Goal: Task Accomplishment & Management: Use online tool/utility

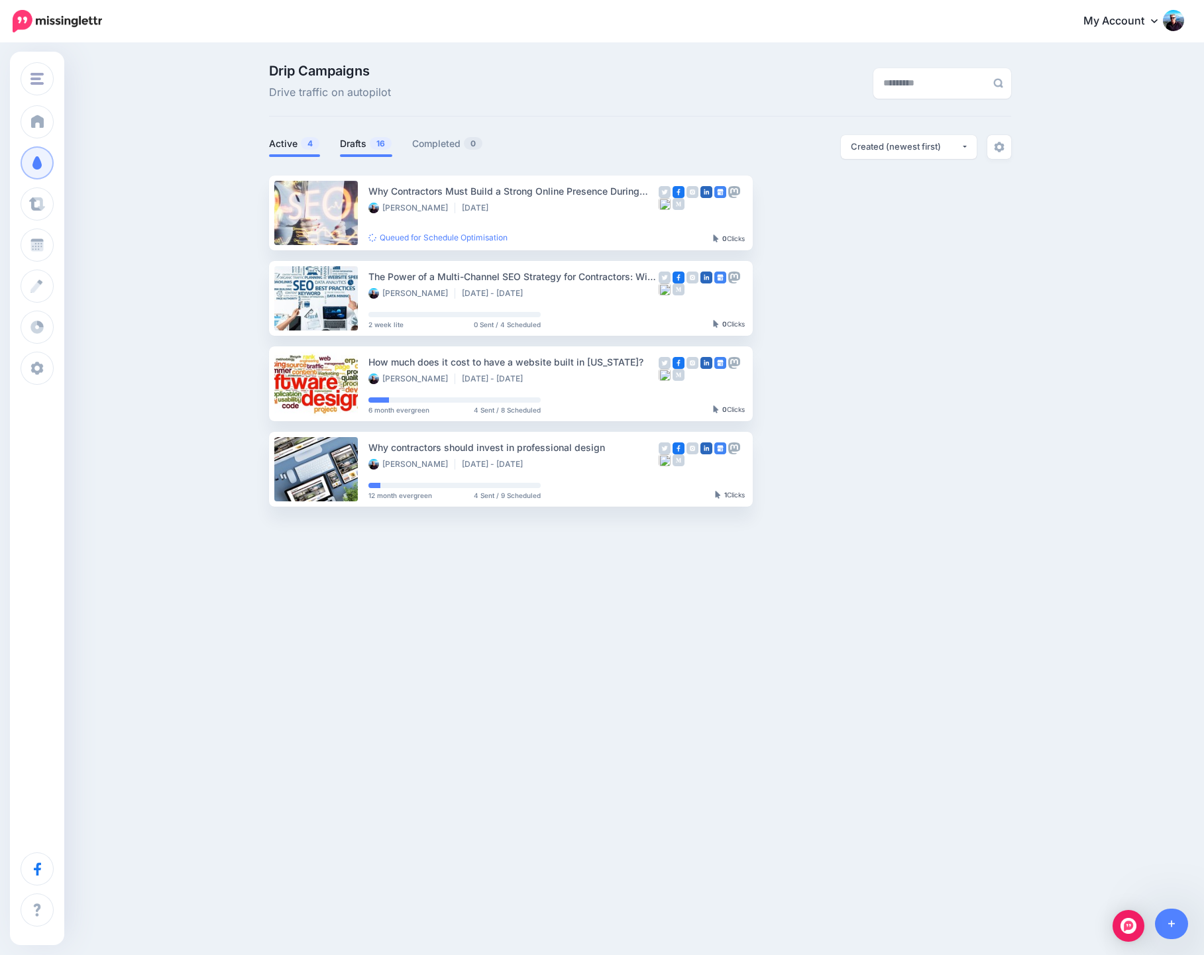
click at [360, 144] on link "Drafts 16" at bounding box center [366, 144] width 52 height 16
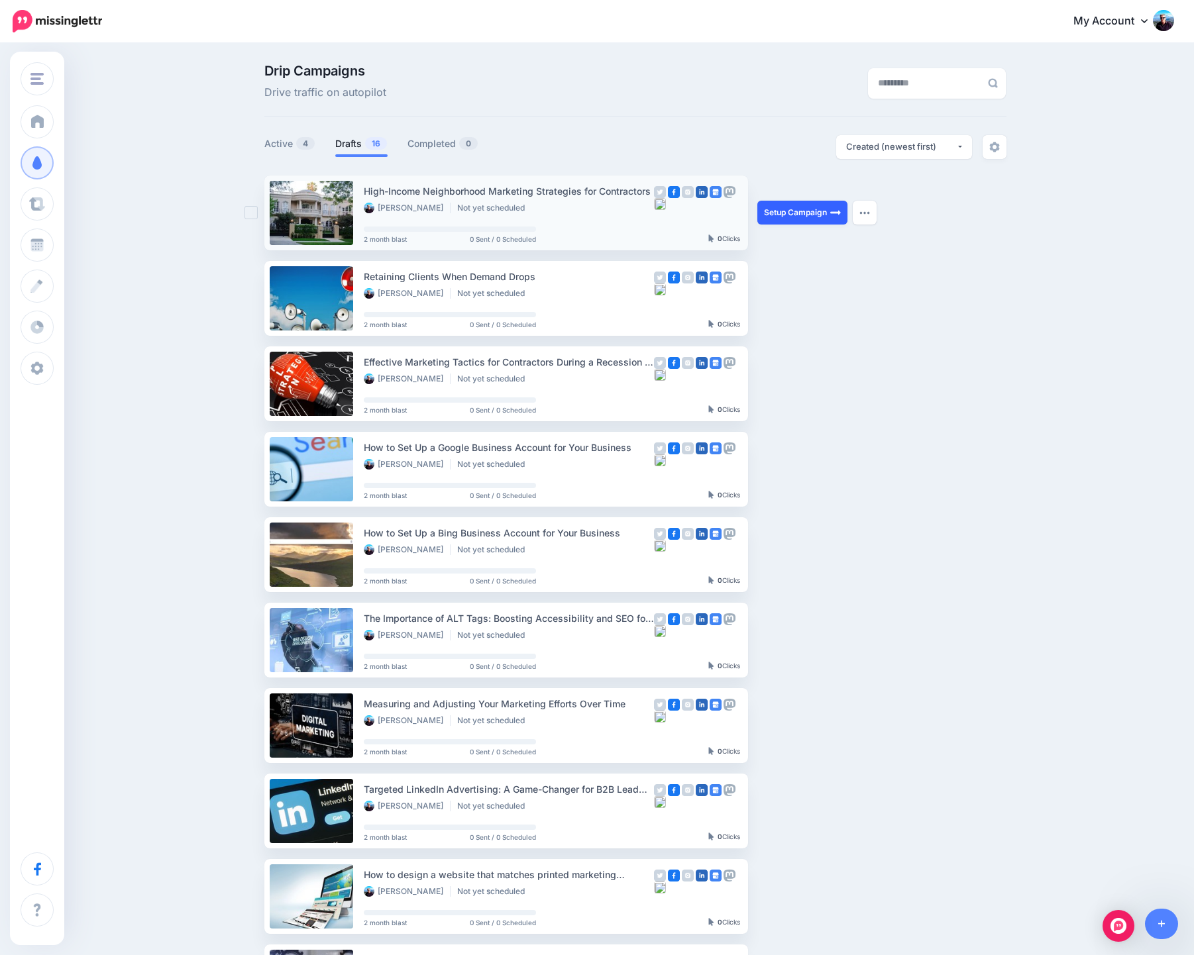
click at [806, 209] on link "Setup Campaign" at bounding box center [802, 213] width 90 height 24
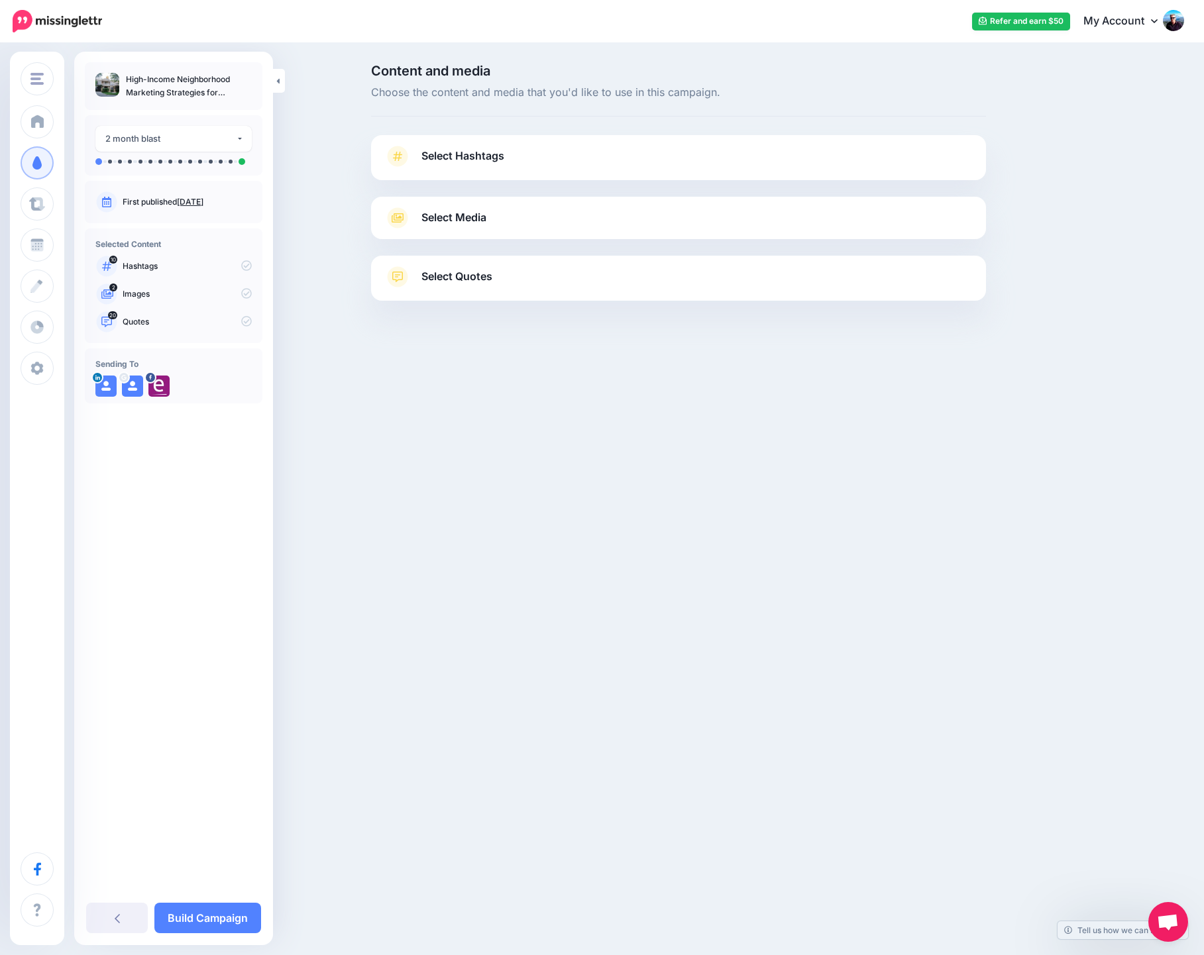
click at [536, 152] on link "Select Hashtags" at bounding box center [678, 163] width 588 height 34
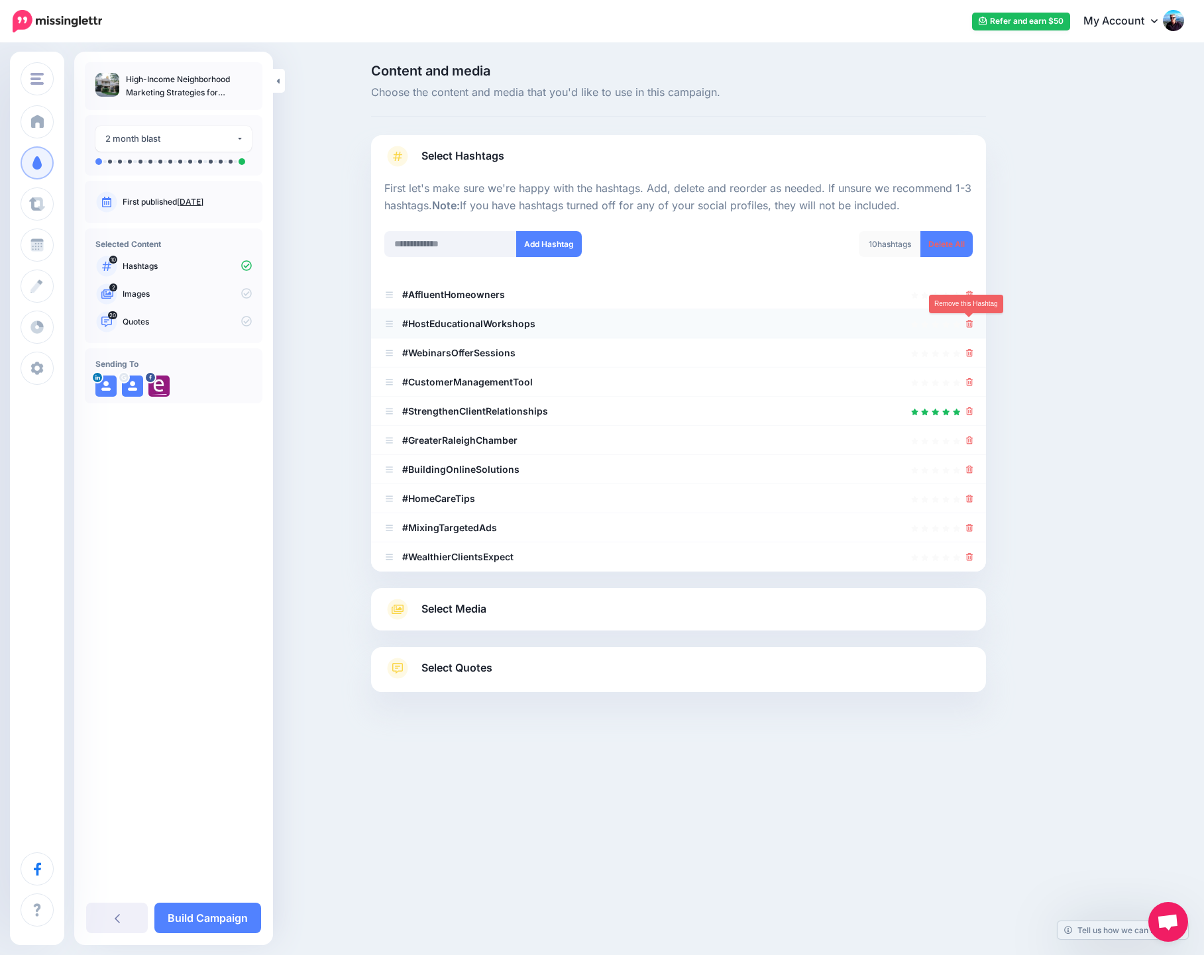
click at [969, 321] on icon at bounding box center [969, 324] width 7 height 8
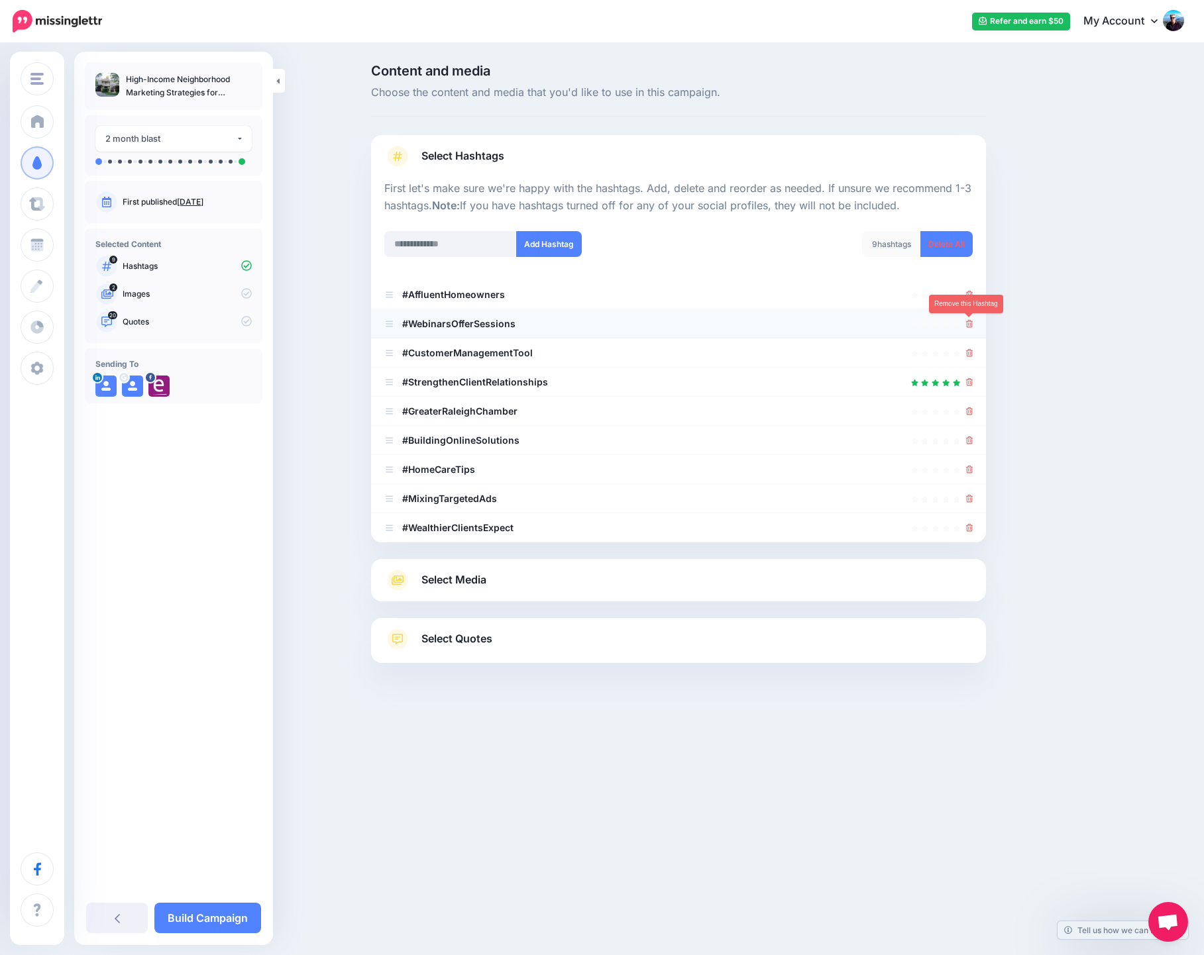
click at [971, 323] on icon at bounding box center [969, 324] width 7 height 8
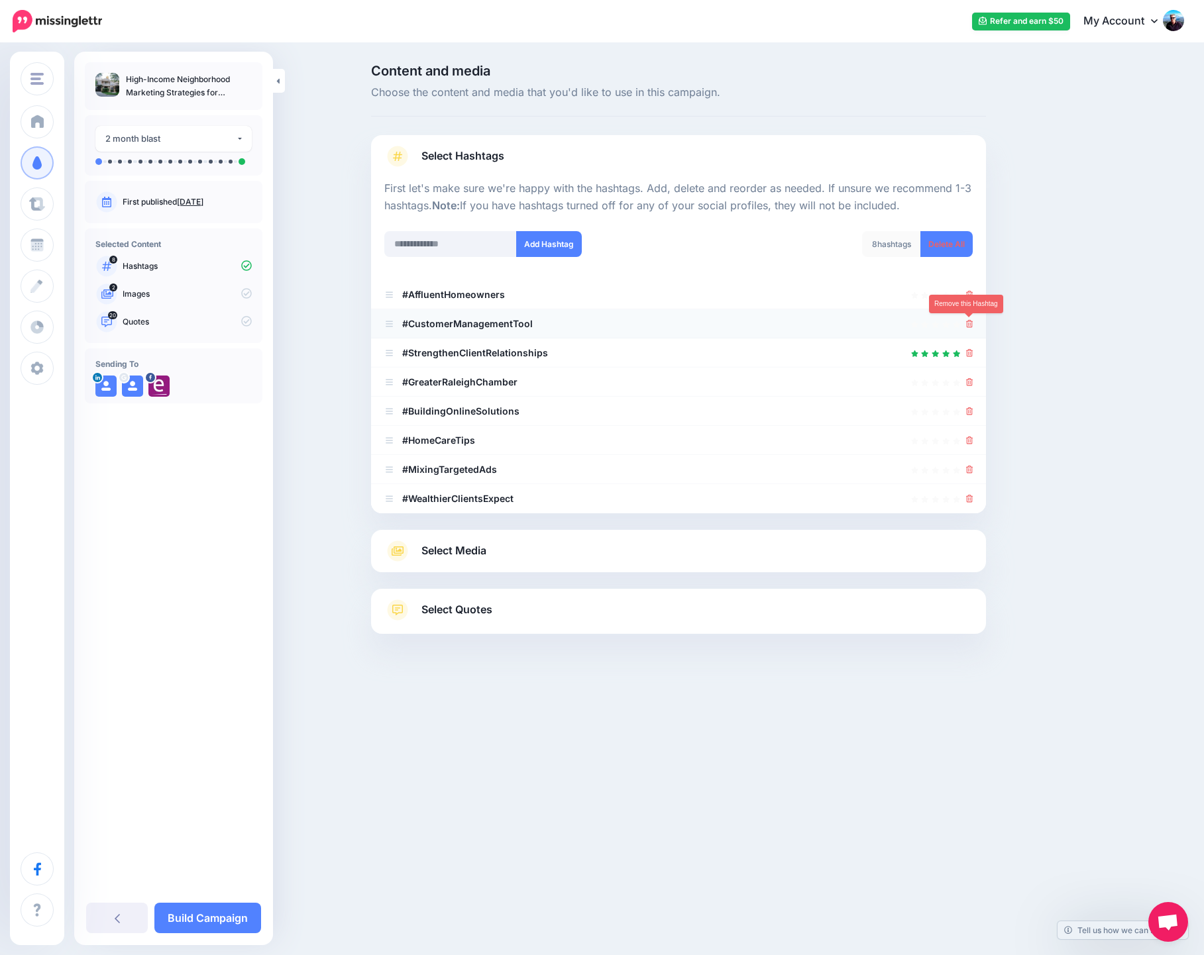
click at [971, 325] on icon at bounding box center [969, 324] width 7 height 8
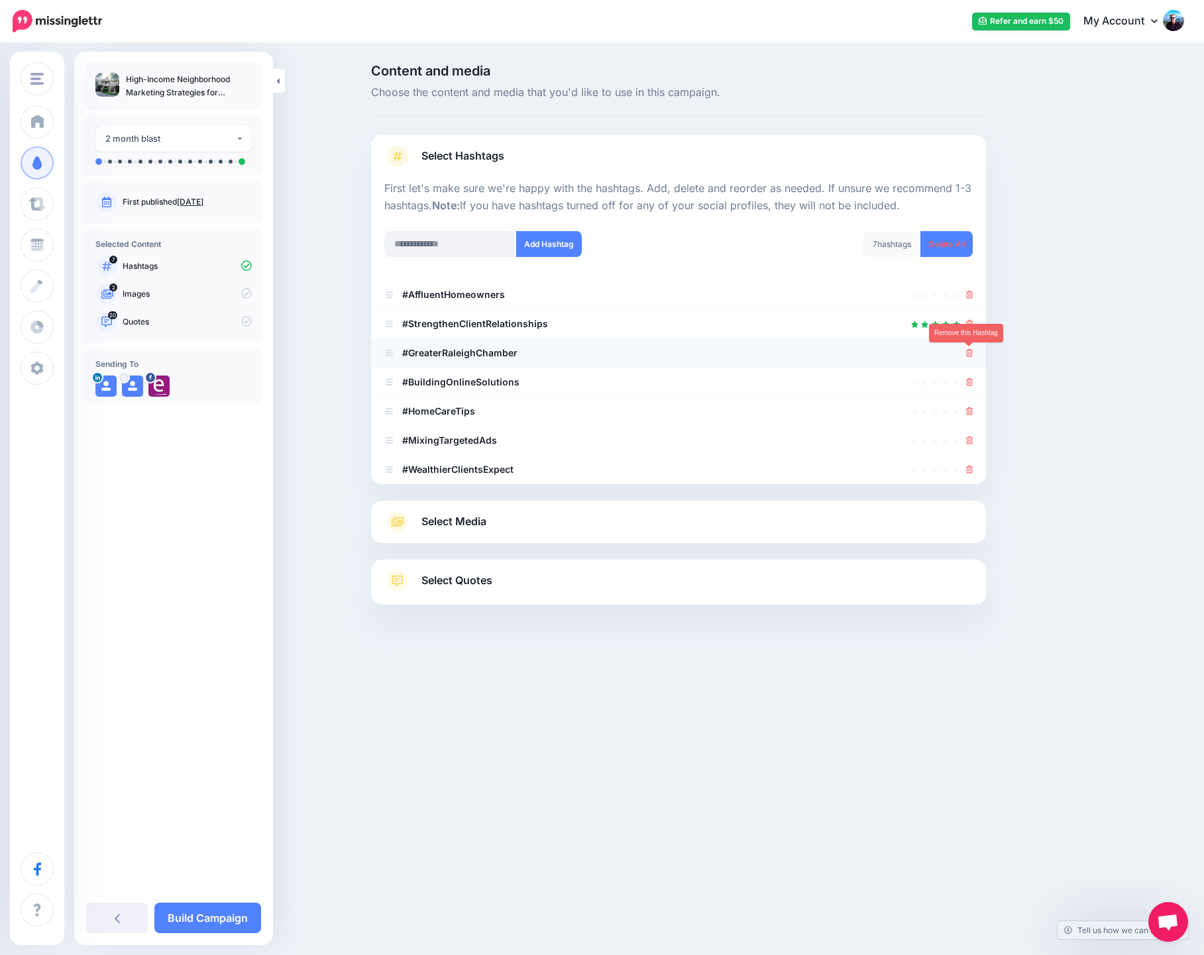
click at [970, 353] on icon at bounding box center [969, 353] width 7 height 8
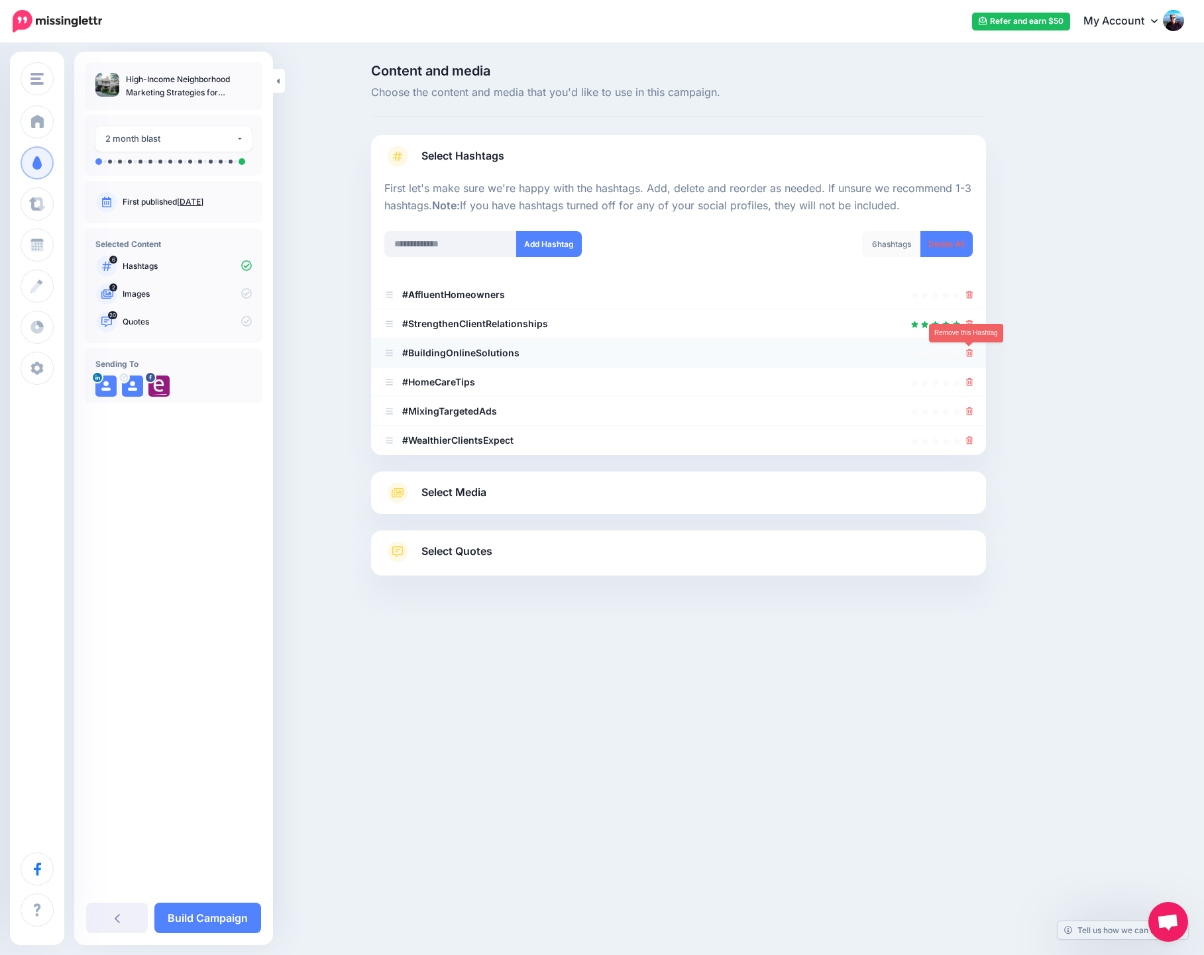
click at [968, 355] on icon at bounding box center [969, 353] width 7 height 8
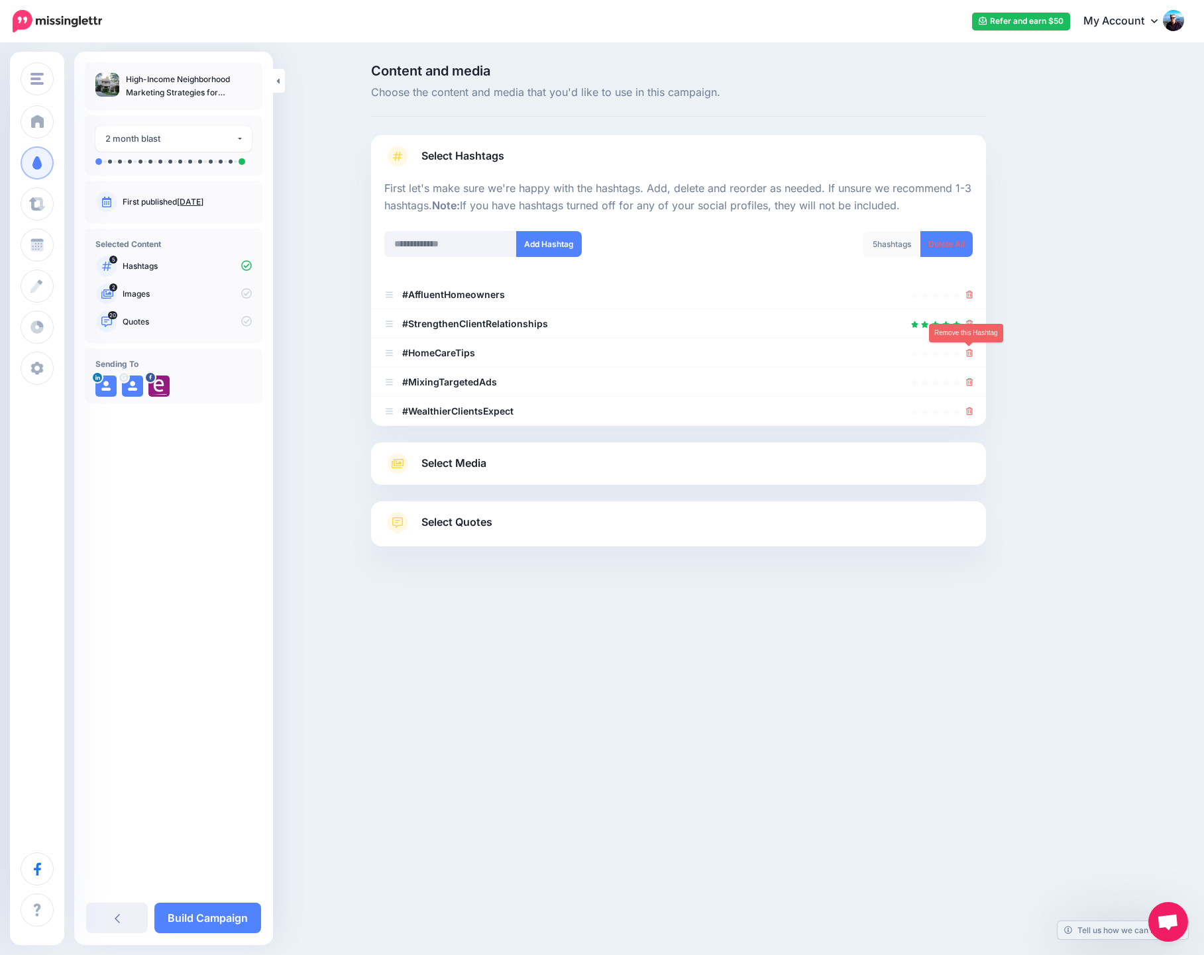
click at [968, 355] on icon at bounding box center [969, 353] width 7 height 8
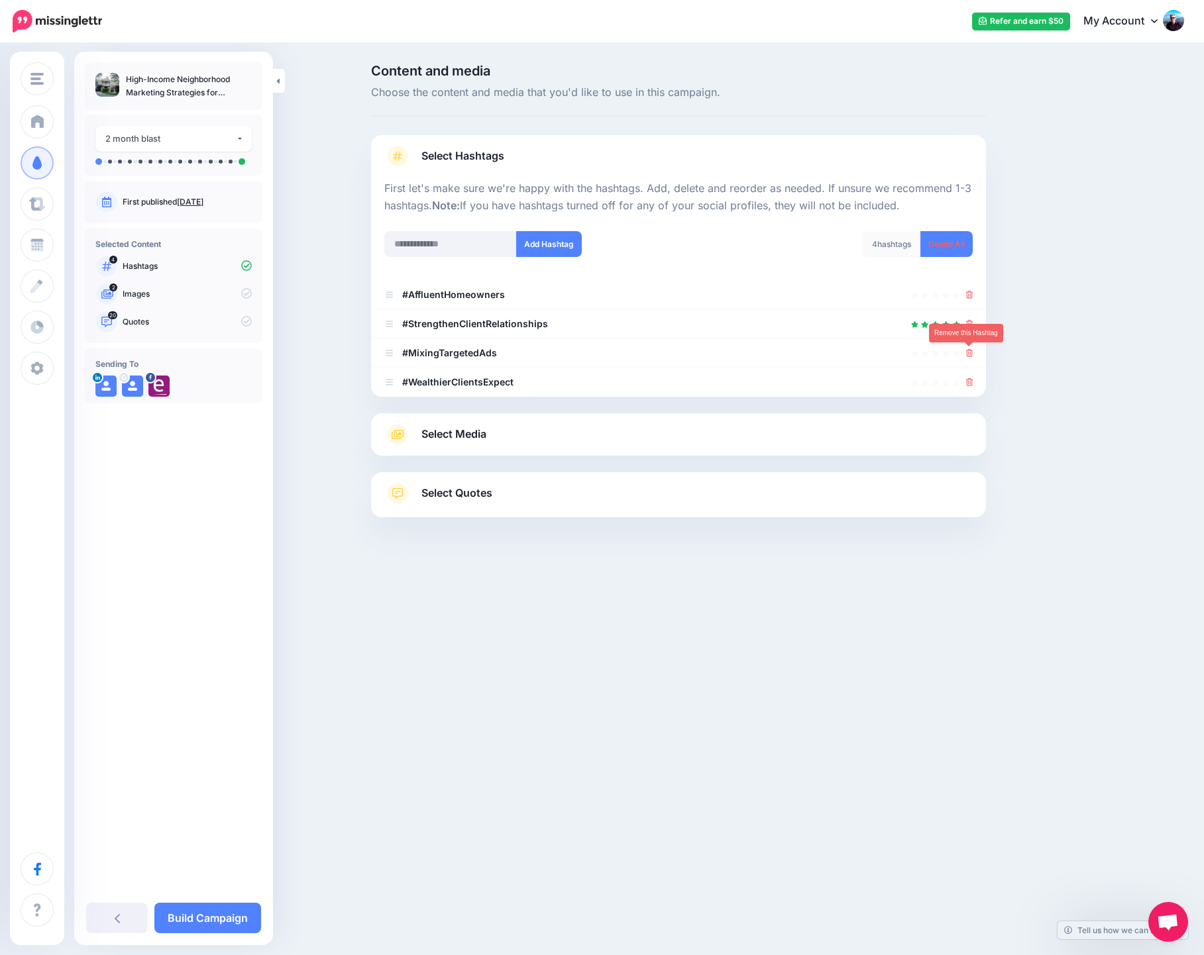
click at [968, 355] on icon at bounding box center [969, 353] width 7 height 8
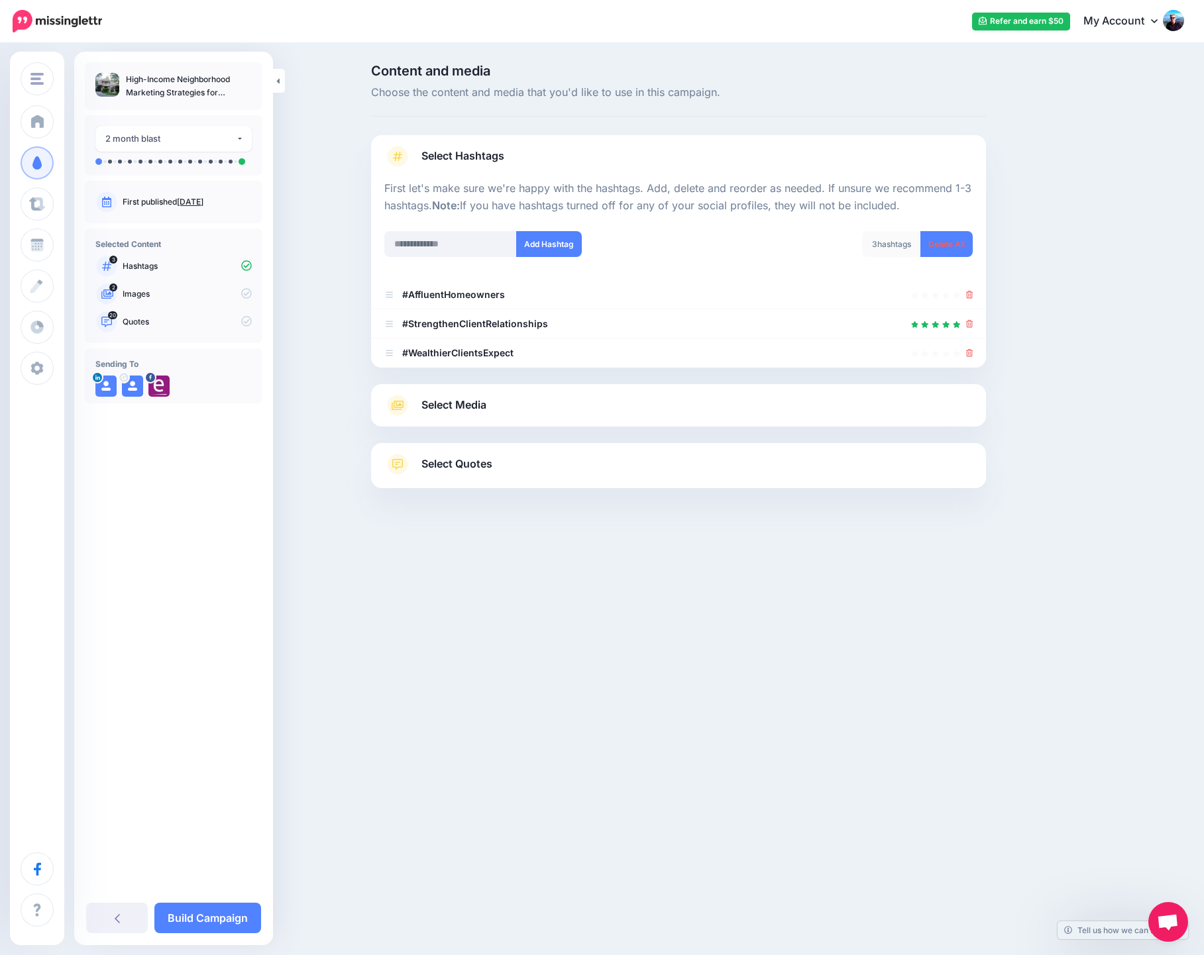
click at [718, 400] on link "Select Media" at bounding box center [678, 405] width 588 height 21
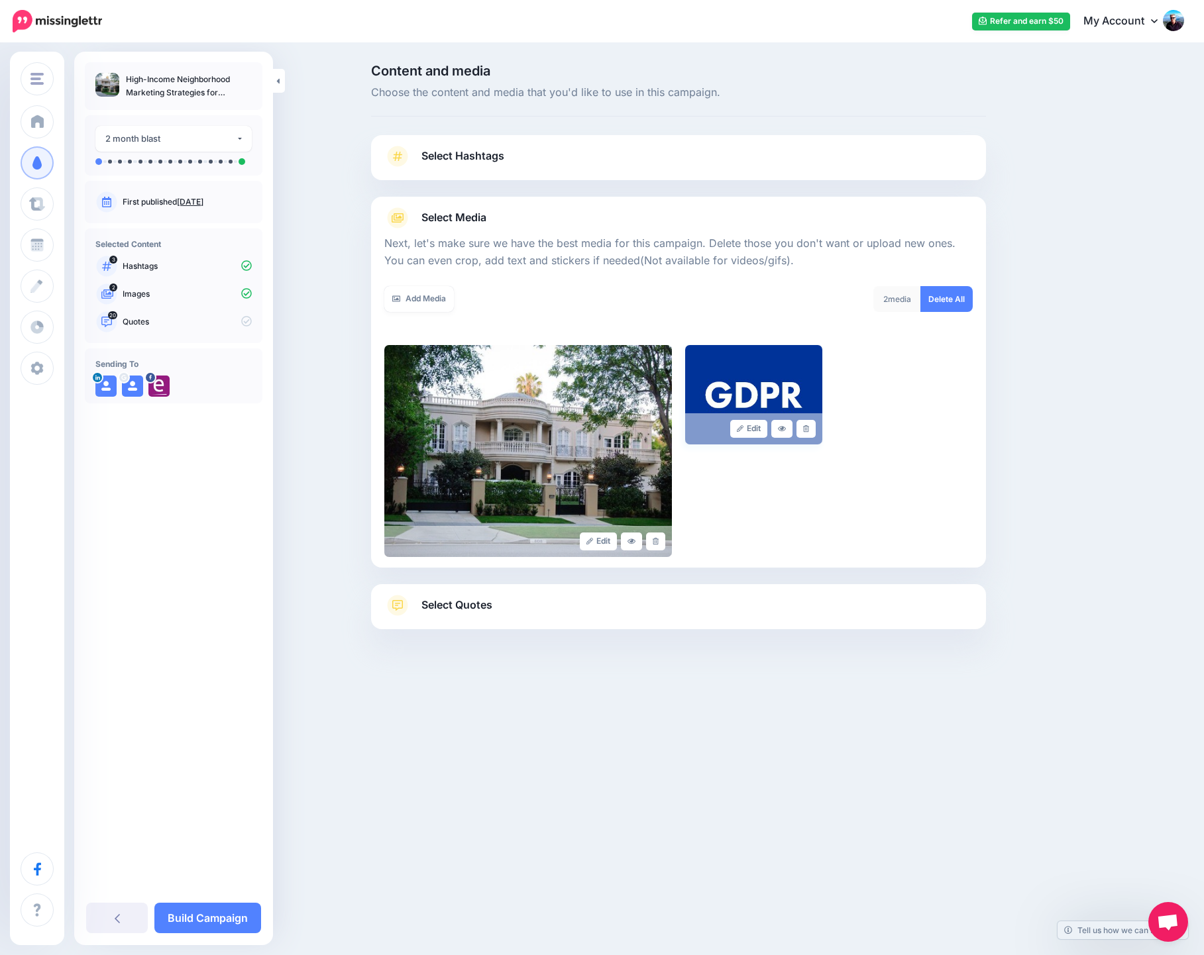
click at [817, 426] on div "Edit" at bounding box center [753, 428] width 137 height 31
click at [807, 431] on icon at bounding box center [806, 428] width 6 height 7
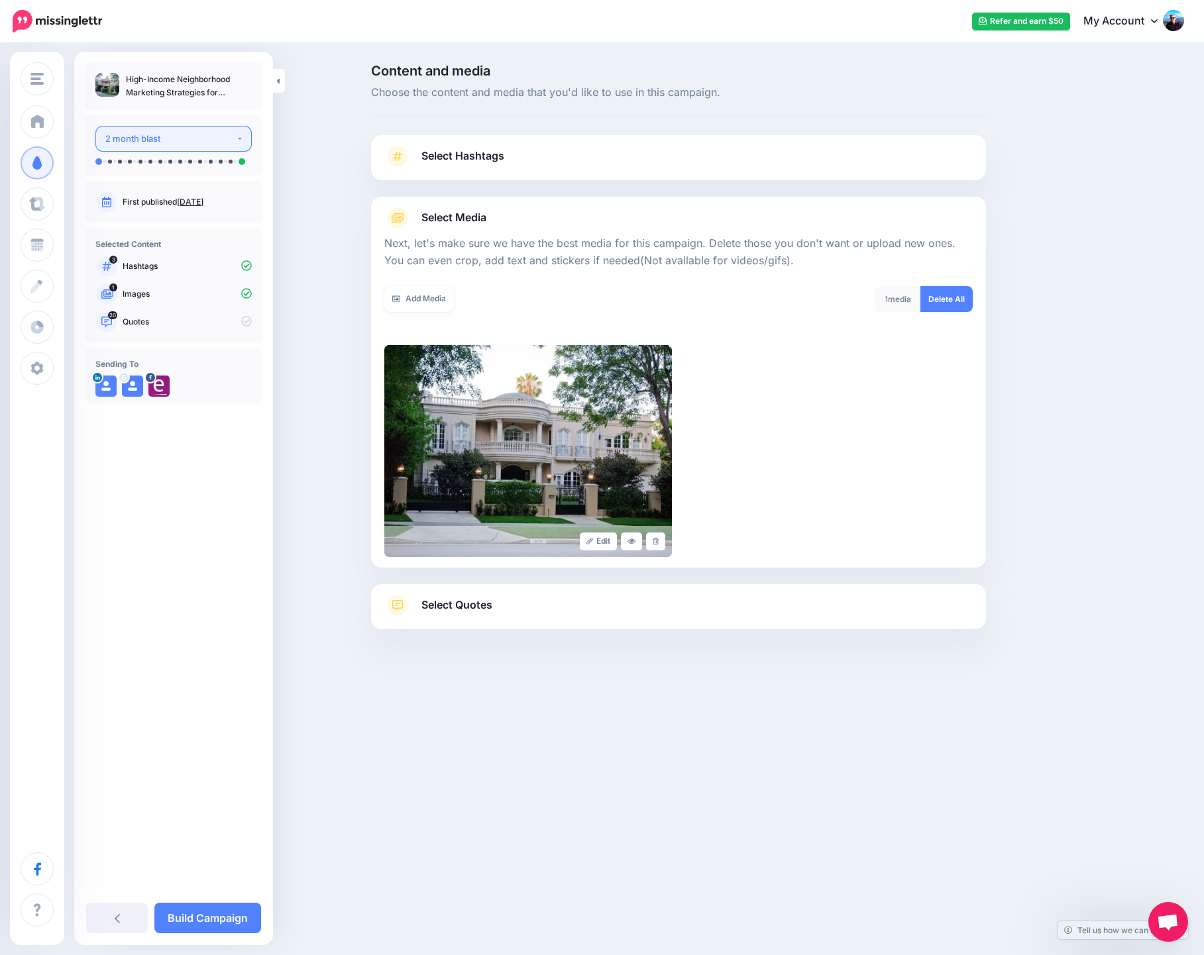
click at [172, 143] on div "2 month blast" at bounding box center [170, 138] width 131 height 15
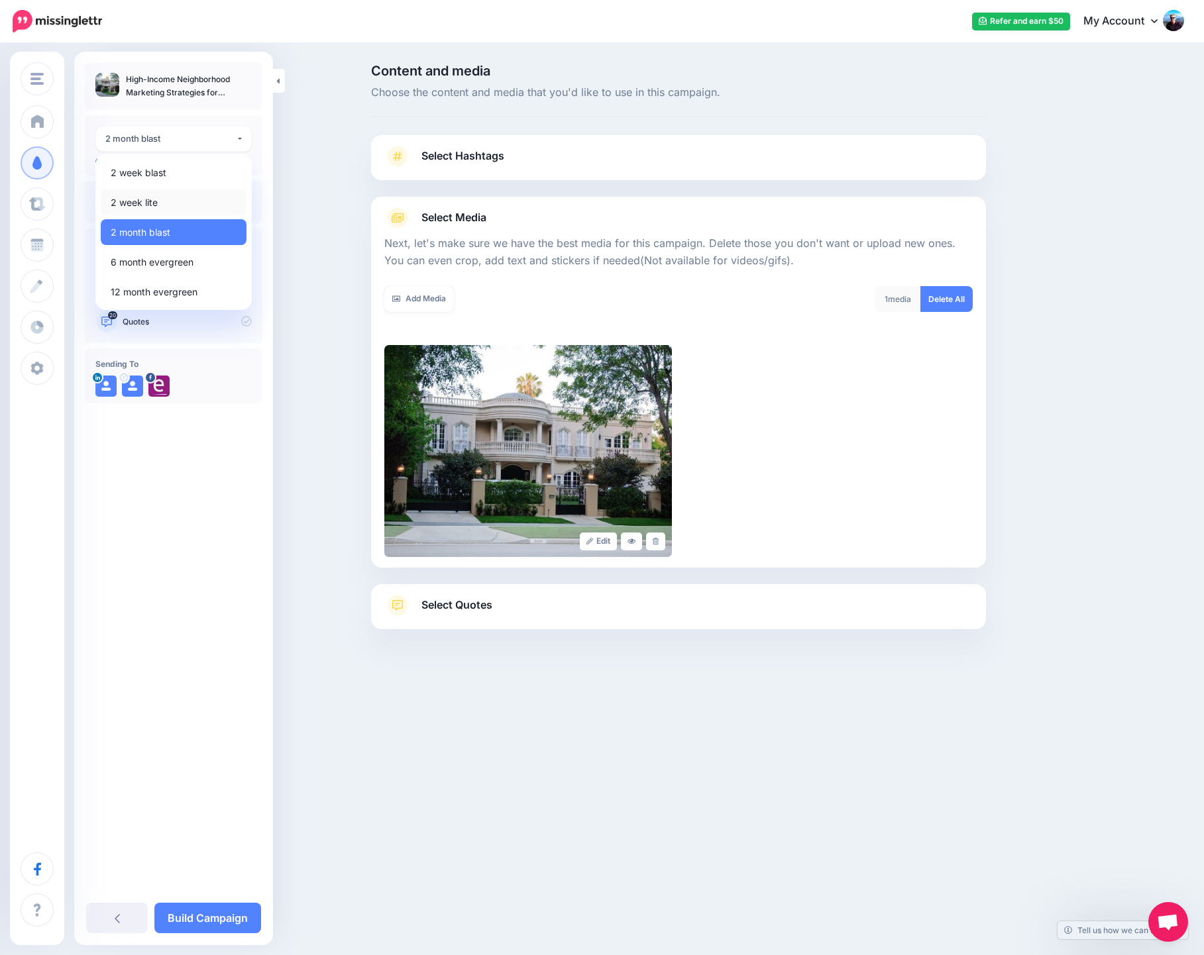
click at [167, 203] on link "2 week lite" at bounding box center [174, 203] width 146 height 26
select select "******"
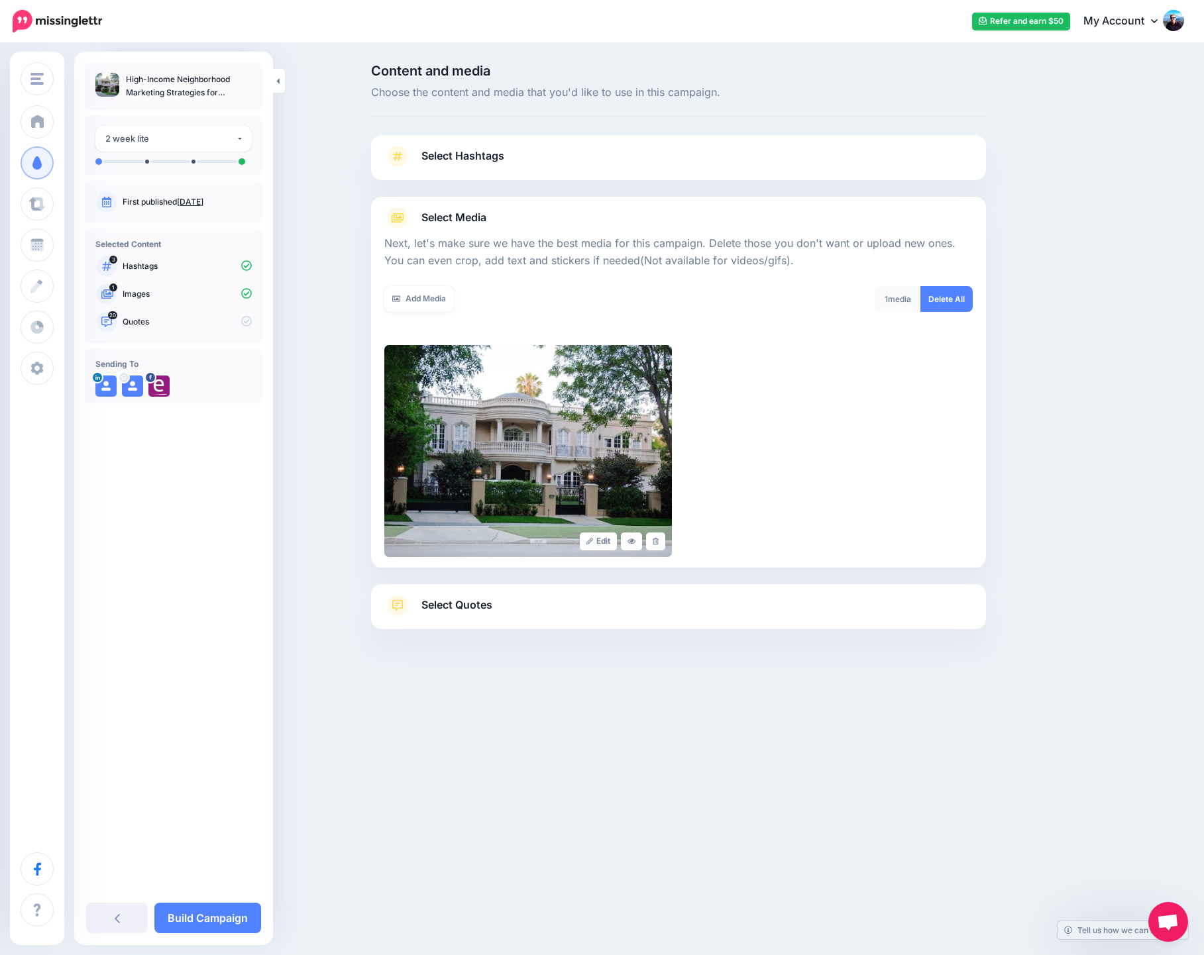
click at [605, 602] on link "Select Quotes" at bounding box center [678, 612] width 588 height 34
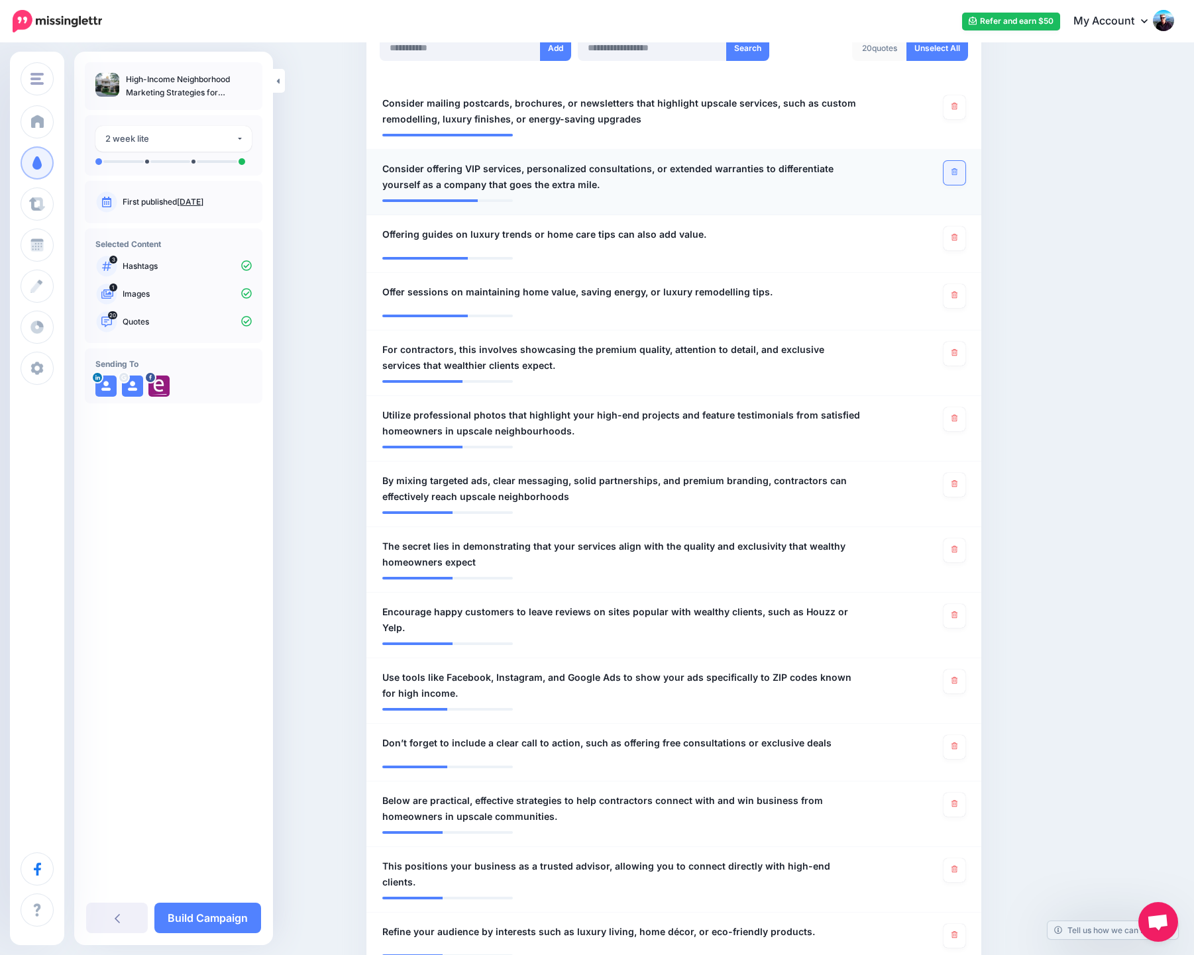
scroll to position [359, 0]
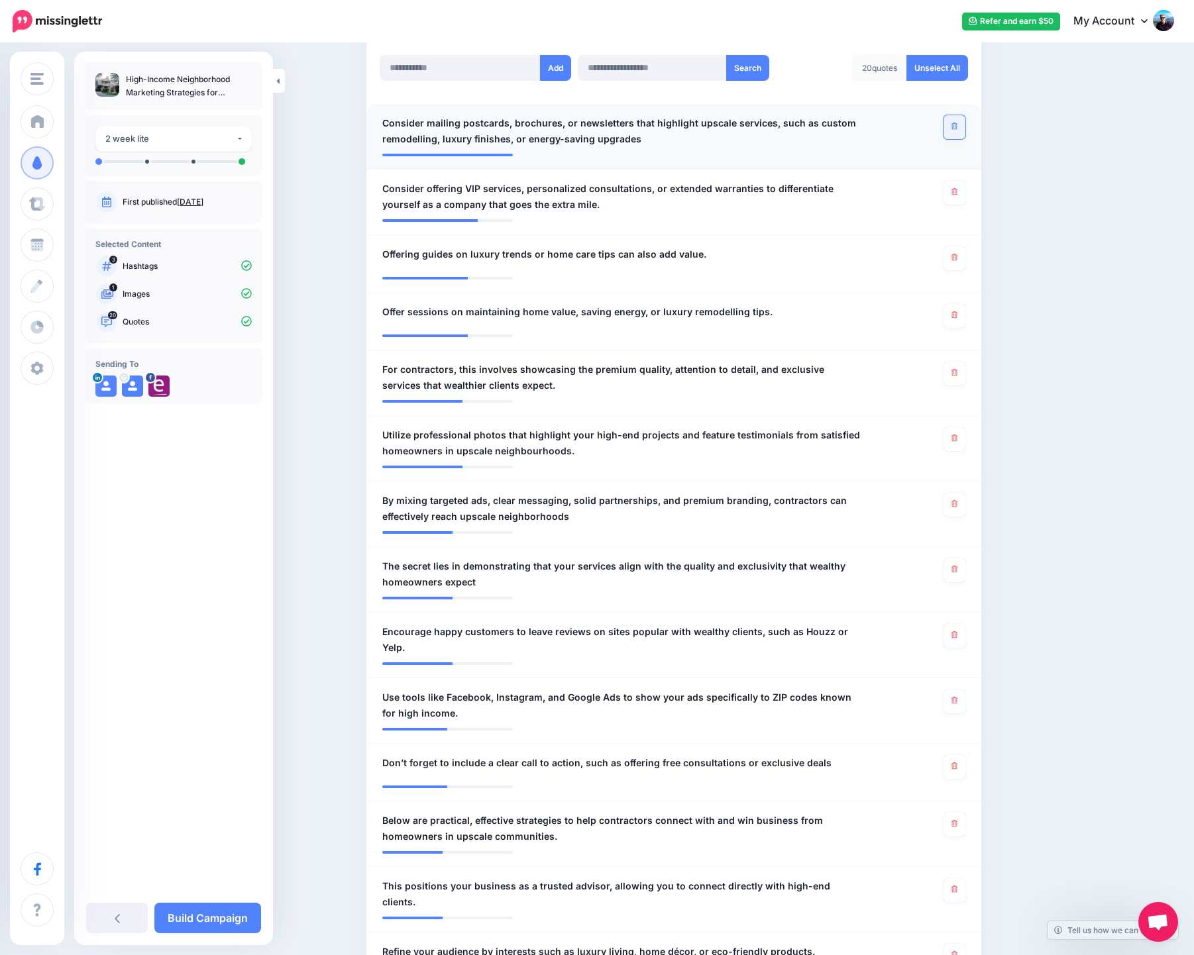
click at [963, 127] on link at bounding box center [955, 127] width 22 height 24
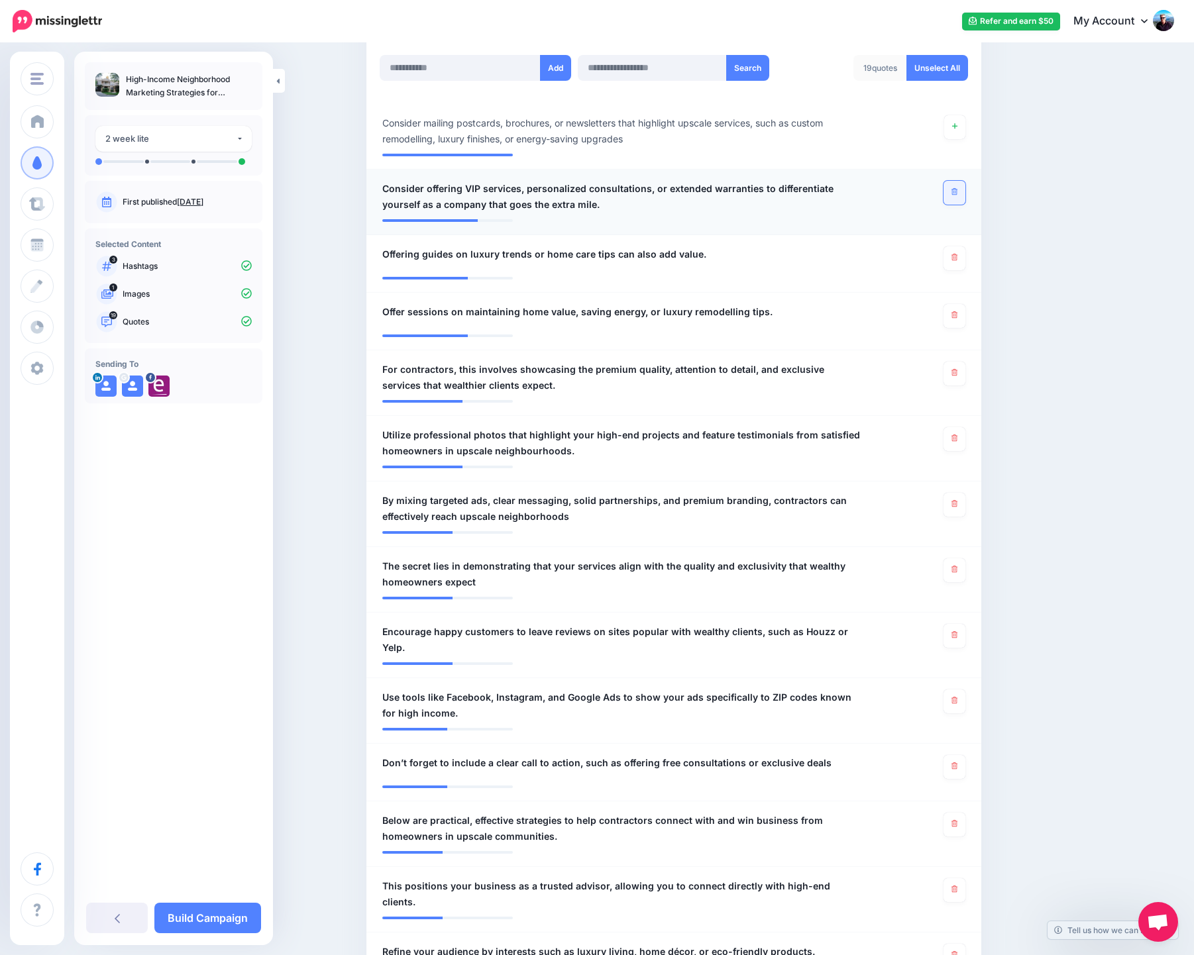
click at [957, 193] on icon at bounding box center [954, 191] width 6 height 7
click at [963, 264] on link at bounding box center [955, 258] width 22 height 24
click at [963, 314] on link at bounding box center [955, 316] width 22 height 24
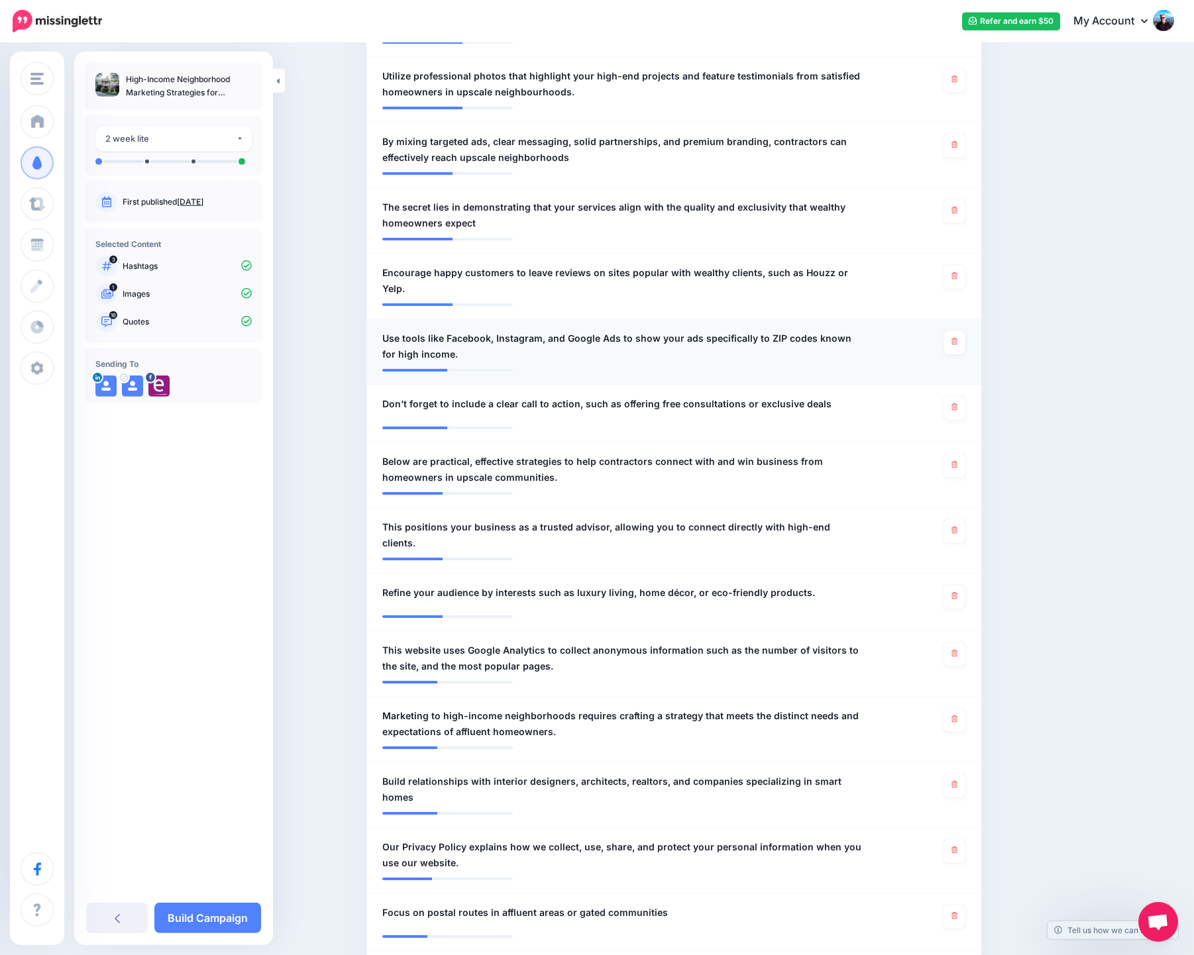
scroll to position [741, 0]
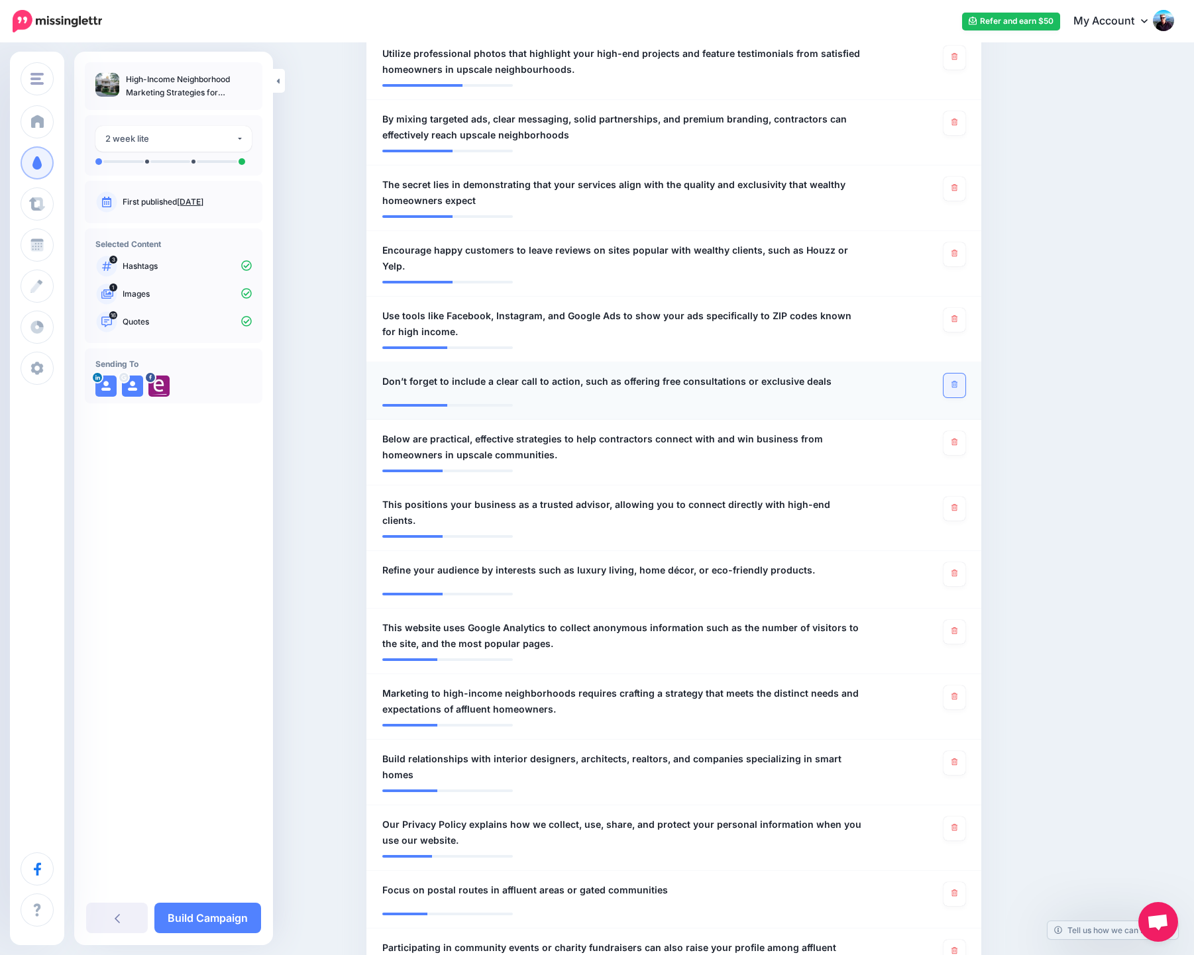
click at [957, 381] on icon at bounding box center [954, 384] width 6 height 7
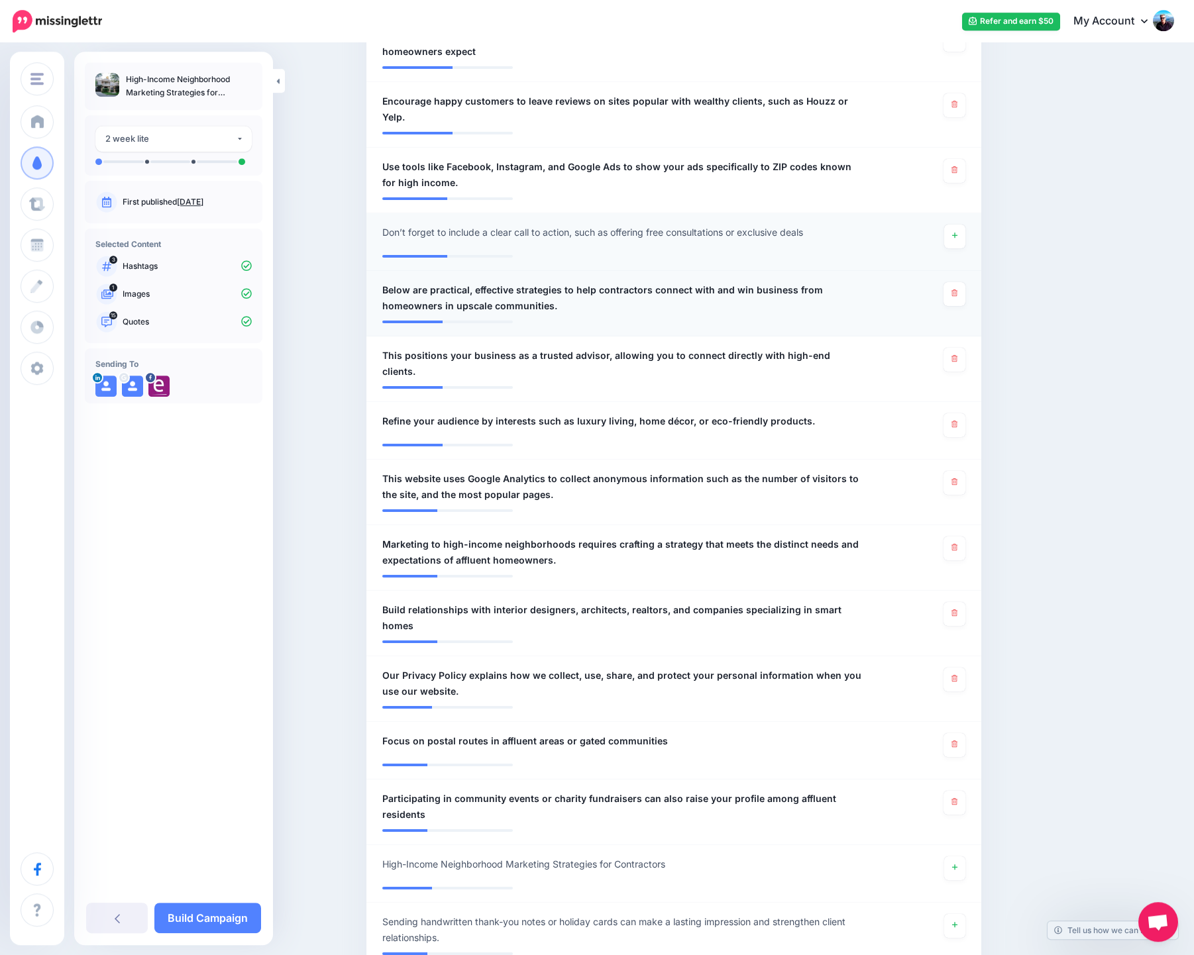
scroll to position [900, 0]
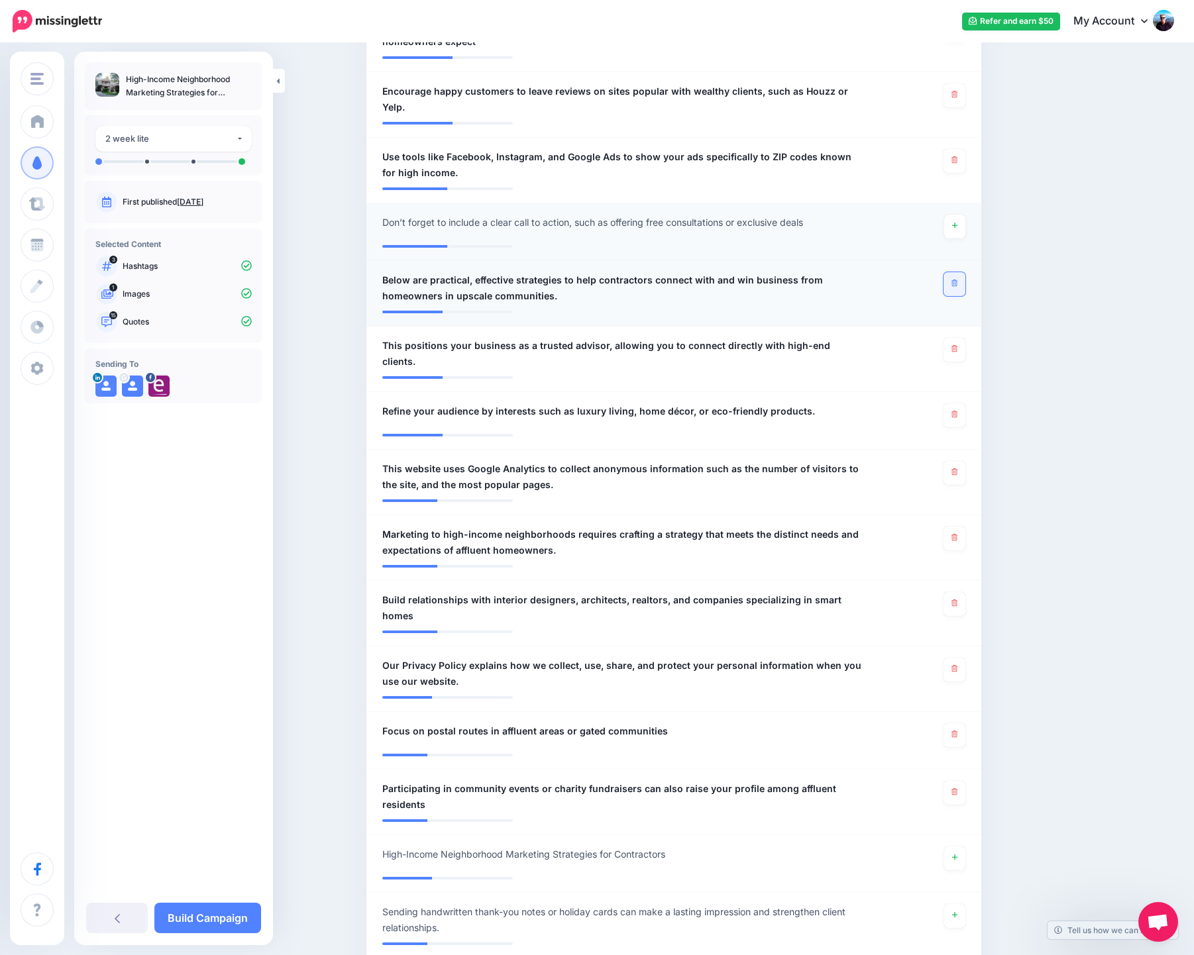
click at [957, 280] on icon at bounding box center [954, 283] width 6 height 7
click at [963, 404] on link at bounding box center [955, 416] width 22 height 24
click at [960, 461] on link at bounding box center [955, 473] width 22 height 24
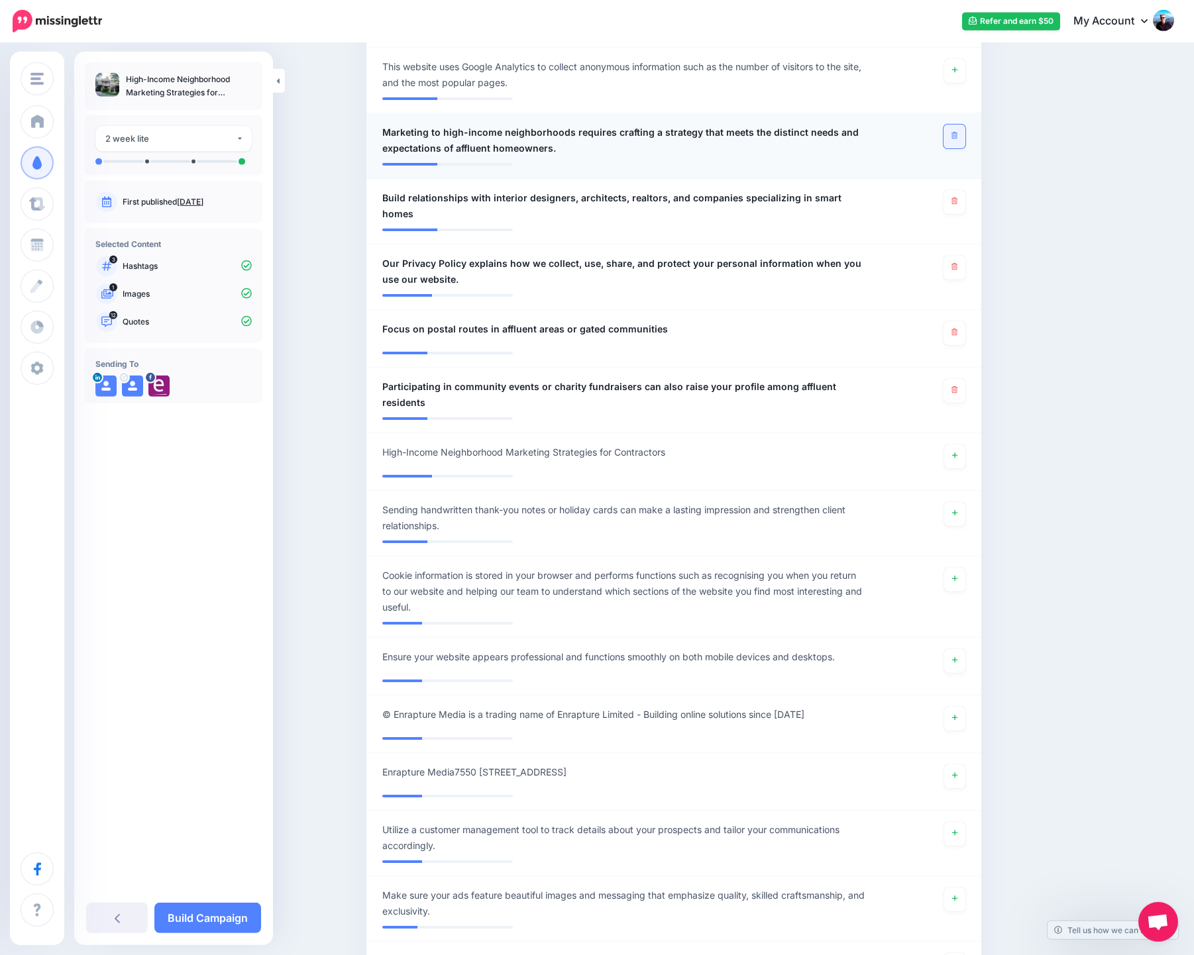
scroll to position [1303, 0]
click at [957, 262] on icon at bounding box center [954, 265] width 6 height 7
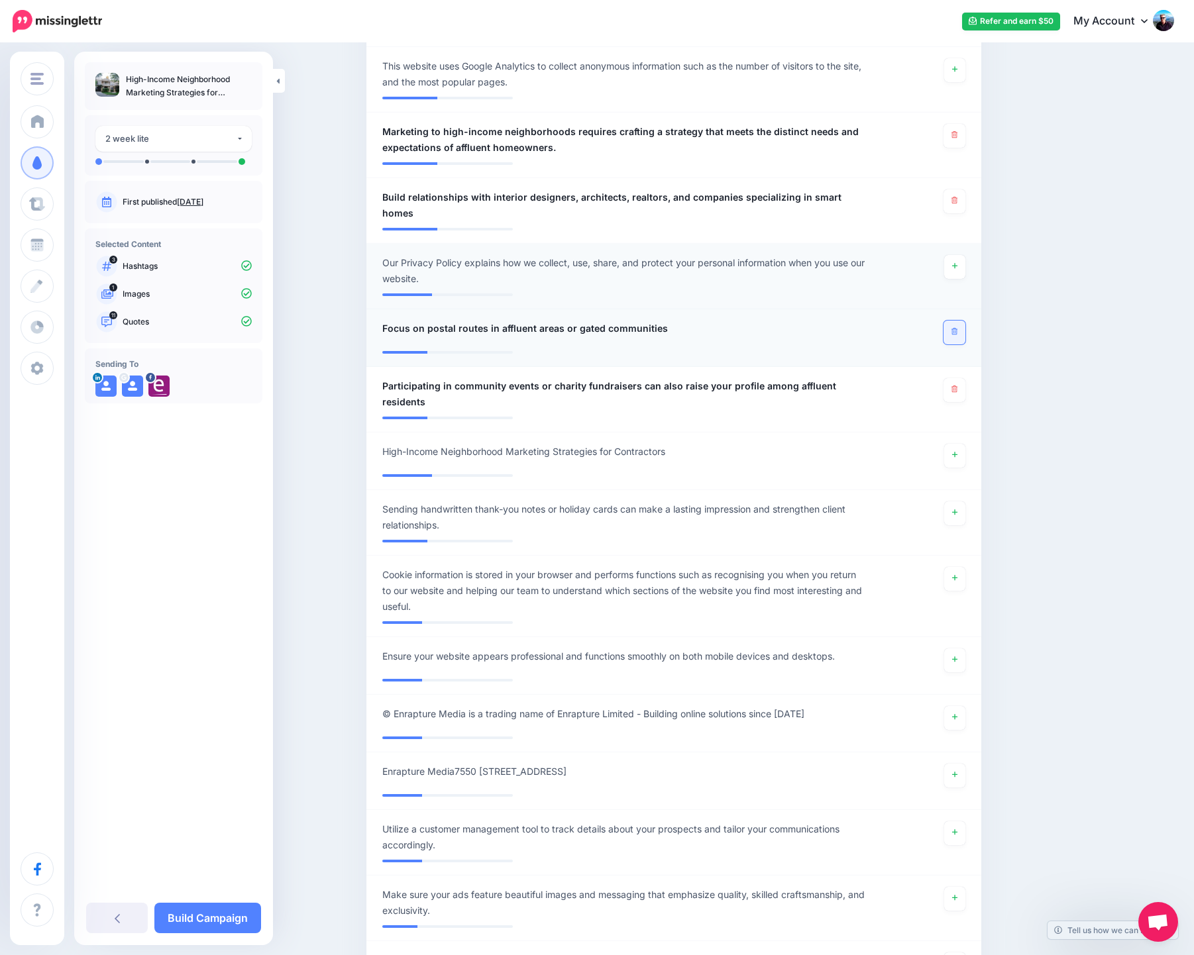
click at [957, 328] on icon at bounding box center [954, 331] width 6 height 7
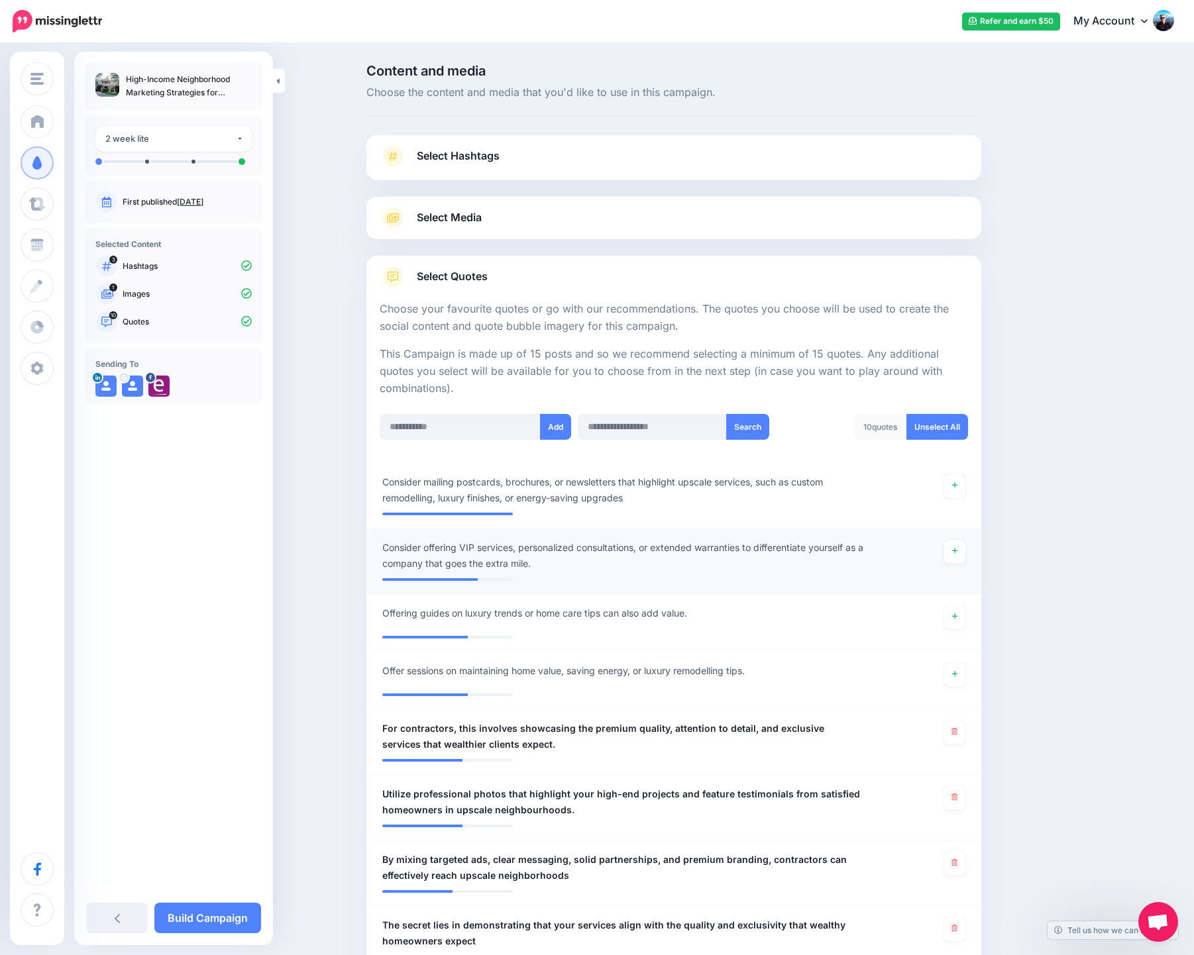
scroll to position [530, 0]
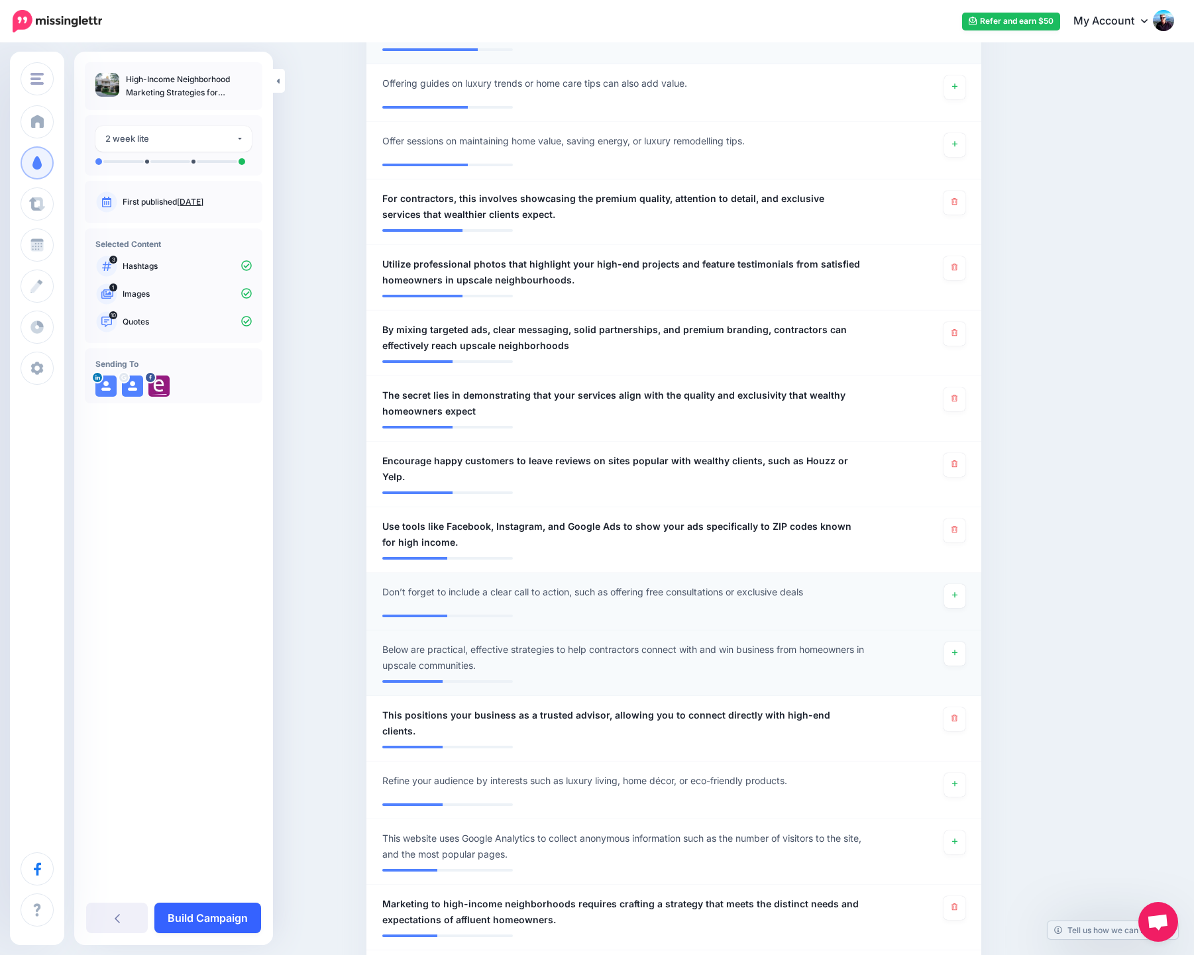
click at [238, 917] on link "Build Campaign" at bounding box center [207, 918] width 107 height 30
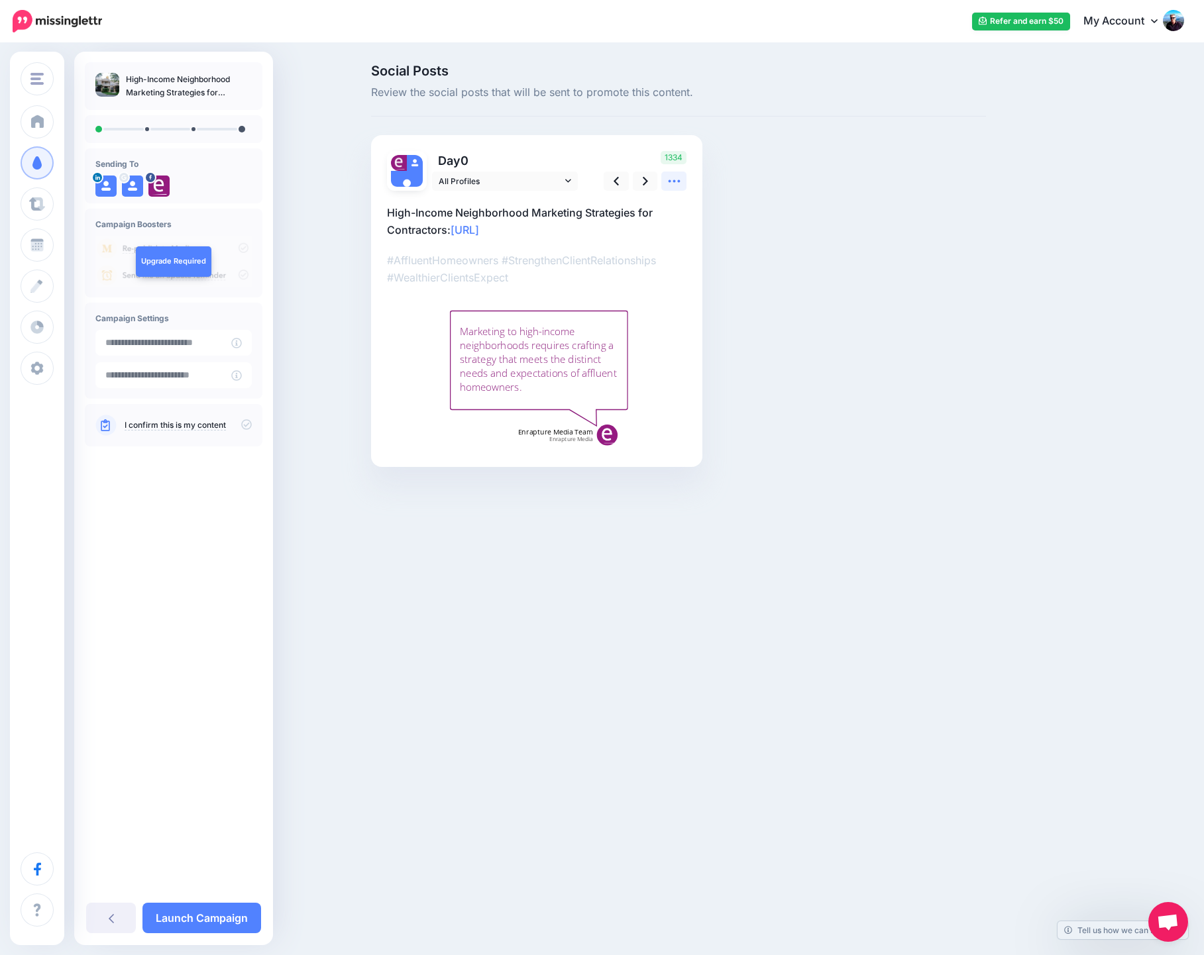
click at [676, 182] on icon at bounding box center [674, 181] width 14 height 14
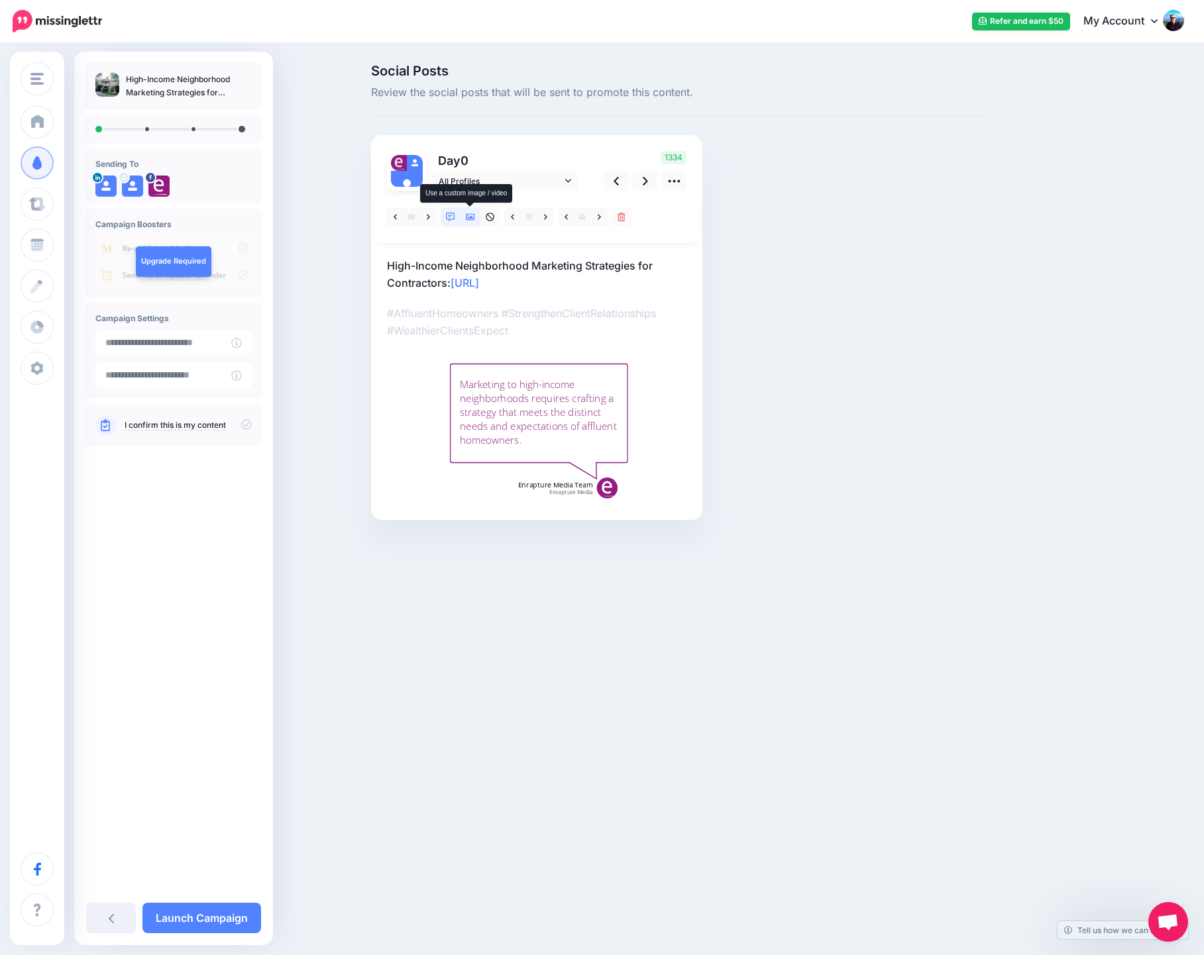
click at [470, 219] on icon at bounding box center [470, 217] width 9 height 7
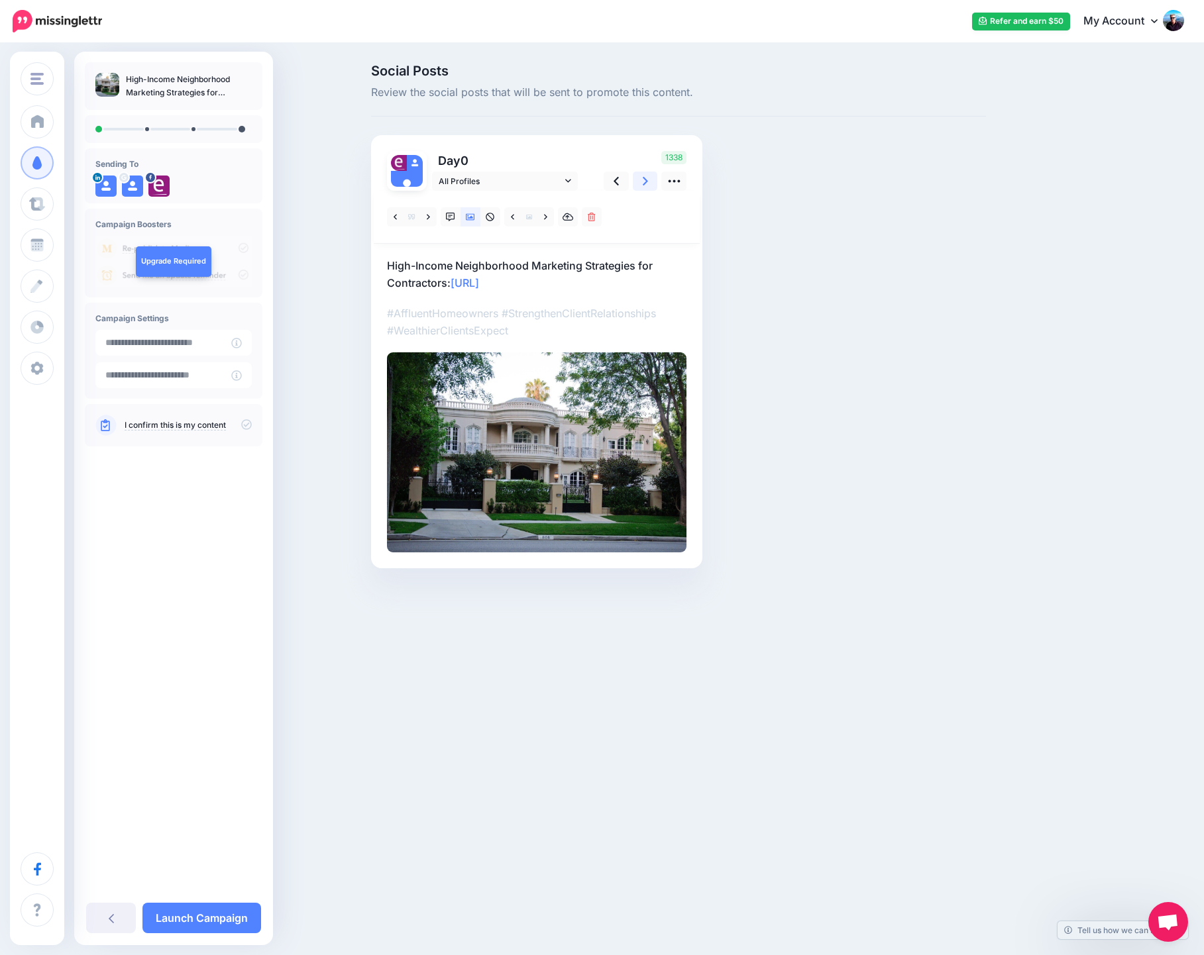
click at [648, 180] on icon at bounding box center [645, 181] width 5 height 14
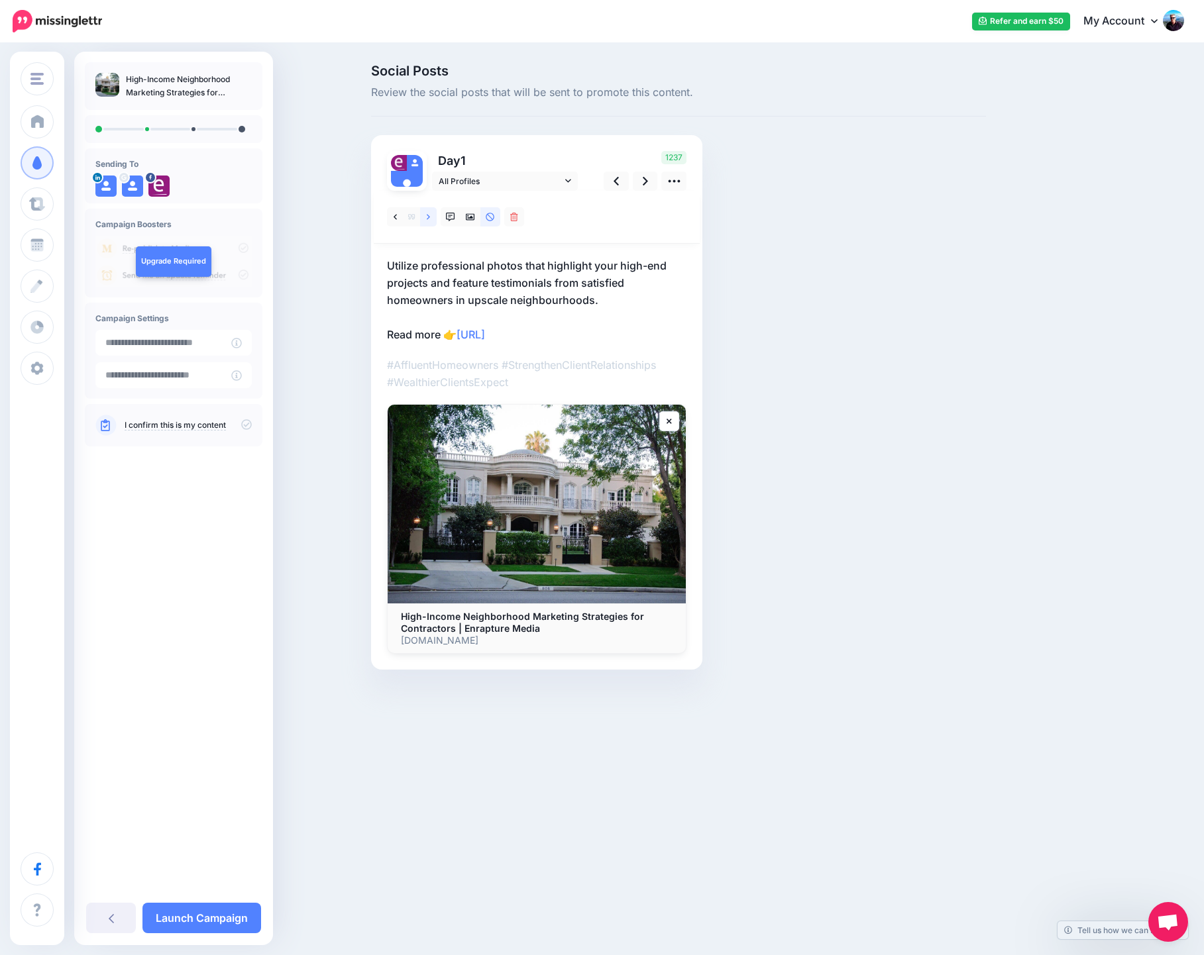
click at [426, 219] on link at bounding box center [428, 216] width 17 height 19
click at [427, 218] on icon at bounding box center [428, 217] width 3 height 9
click at [647, 180] on icon at bounding box center [645, 181] width 5 height 14
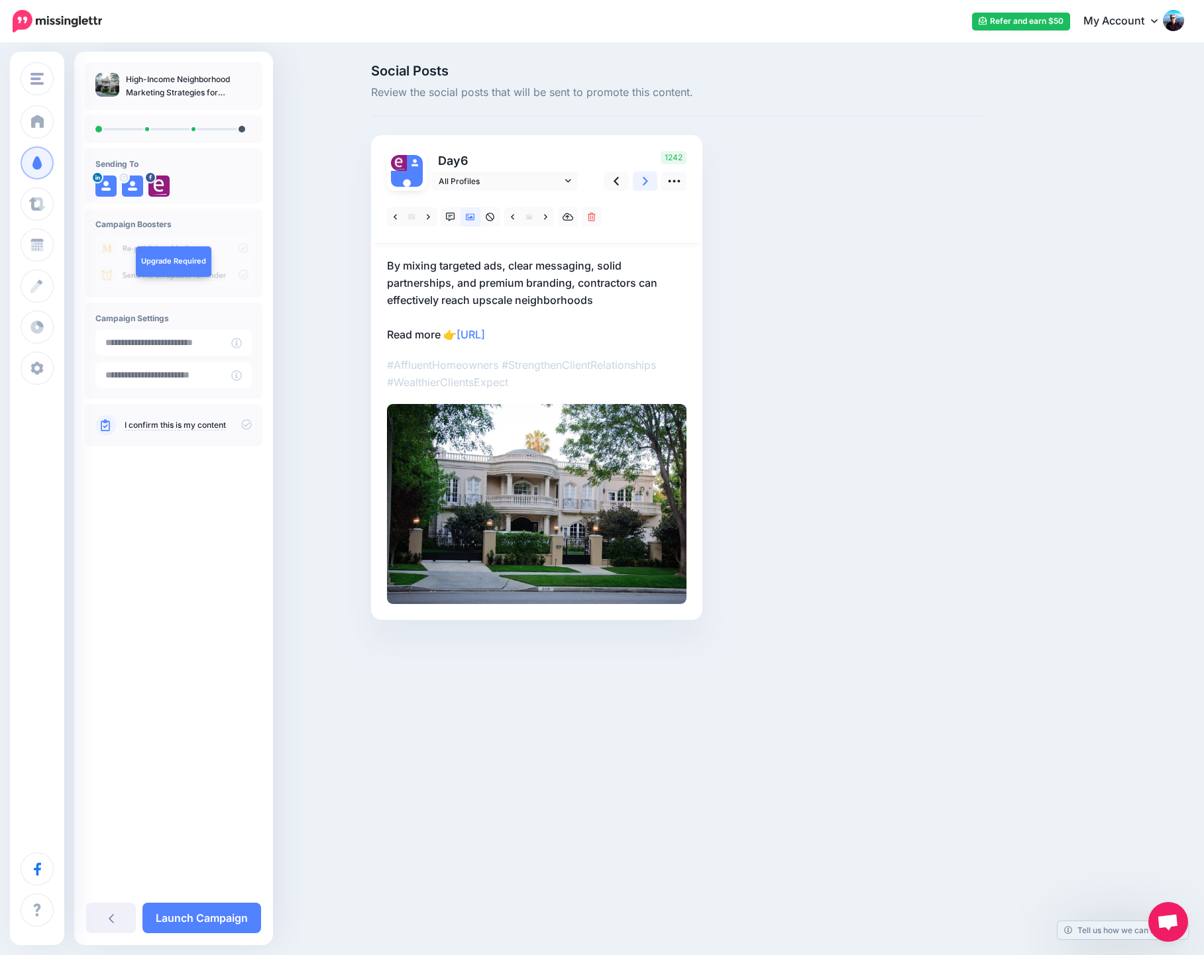
click at [644, 182] on icon at bounding box center [645, 181] width 5 height 14
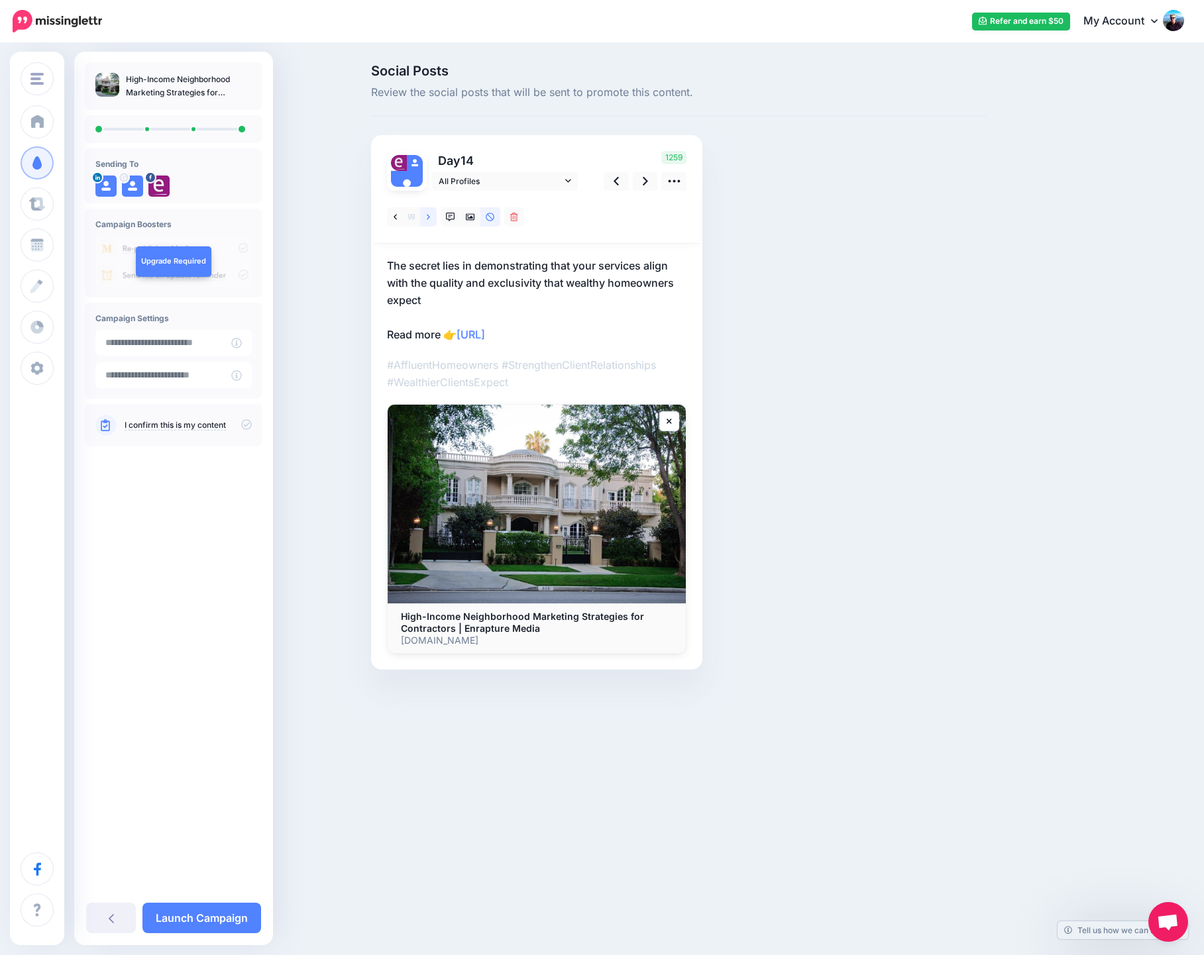
click at [426, 216] on link at bounding box center [428, 216] width 17 height 19
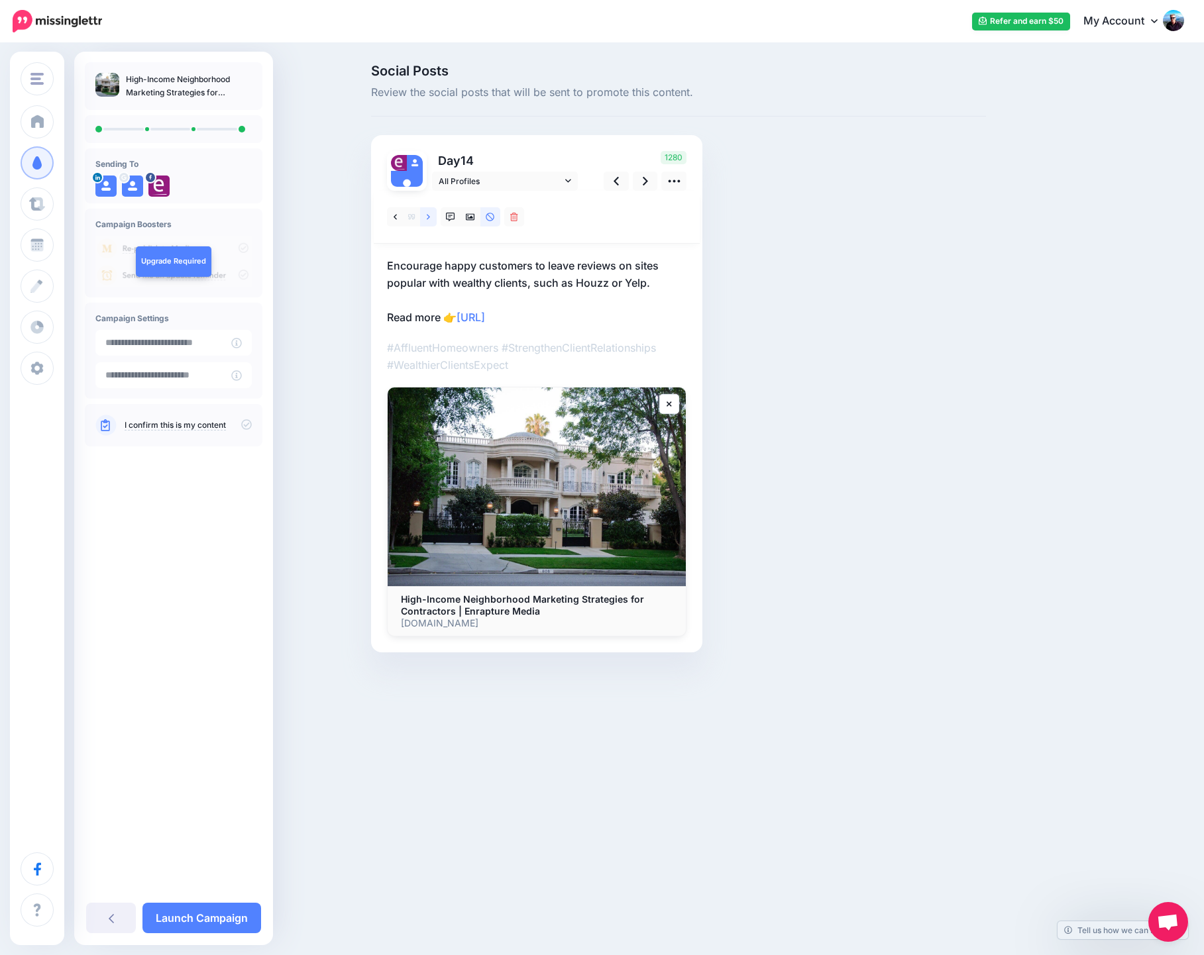
click at [426, 216] on link at bounding box center [428, 216] width 17 height 19
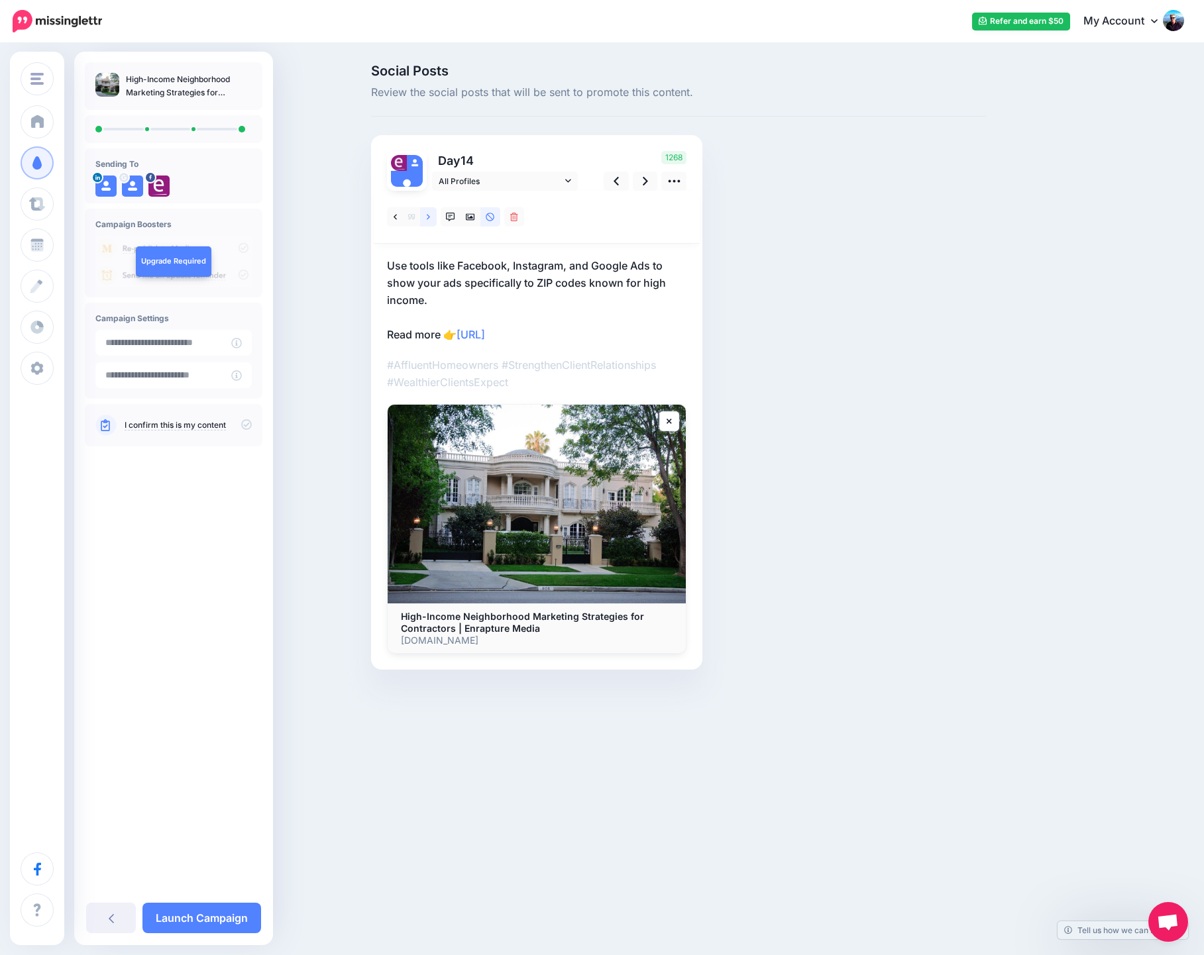
click at [426, 216] on link at bounding box center [428, 216] width 17 height 19
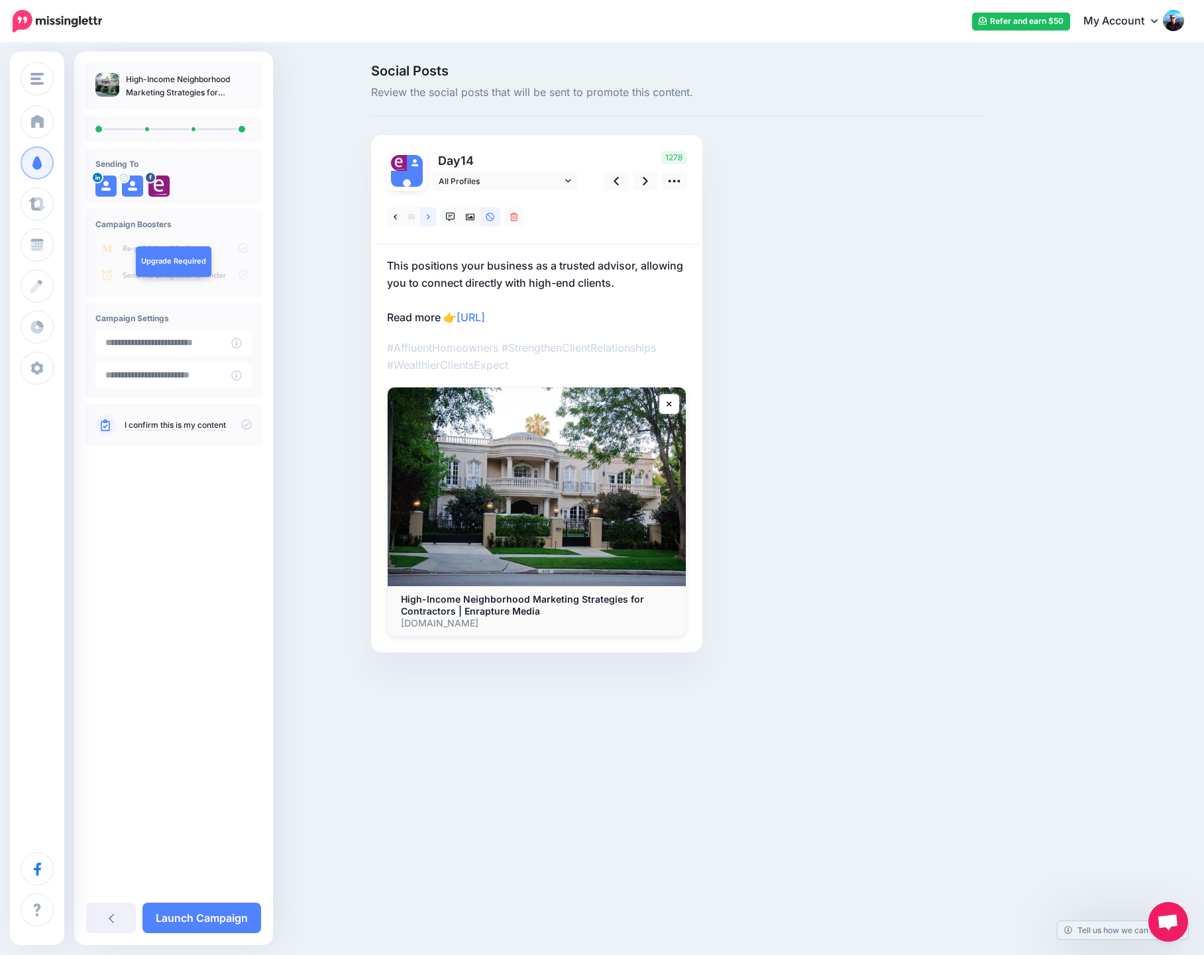
click at [426, 216] on link at bounding box center [428, 216] width 17 height 19
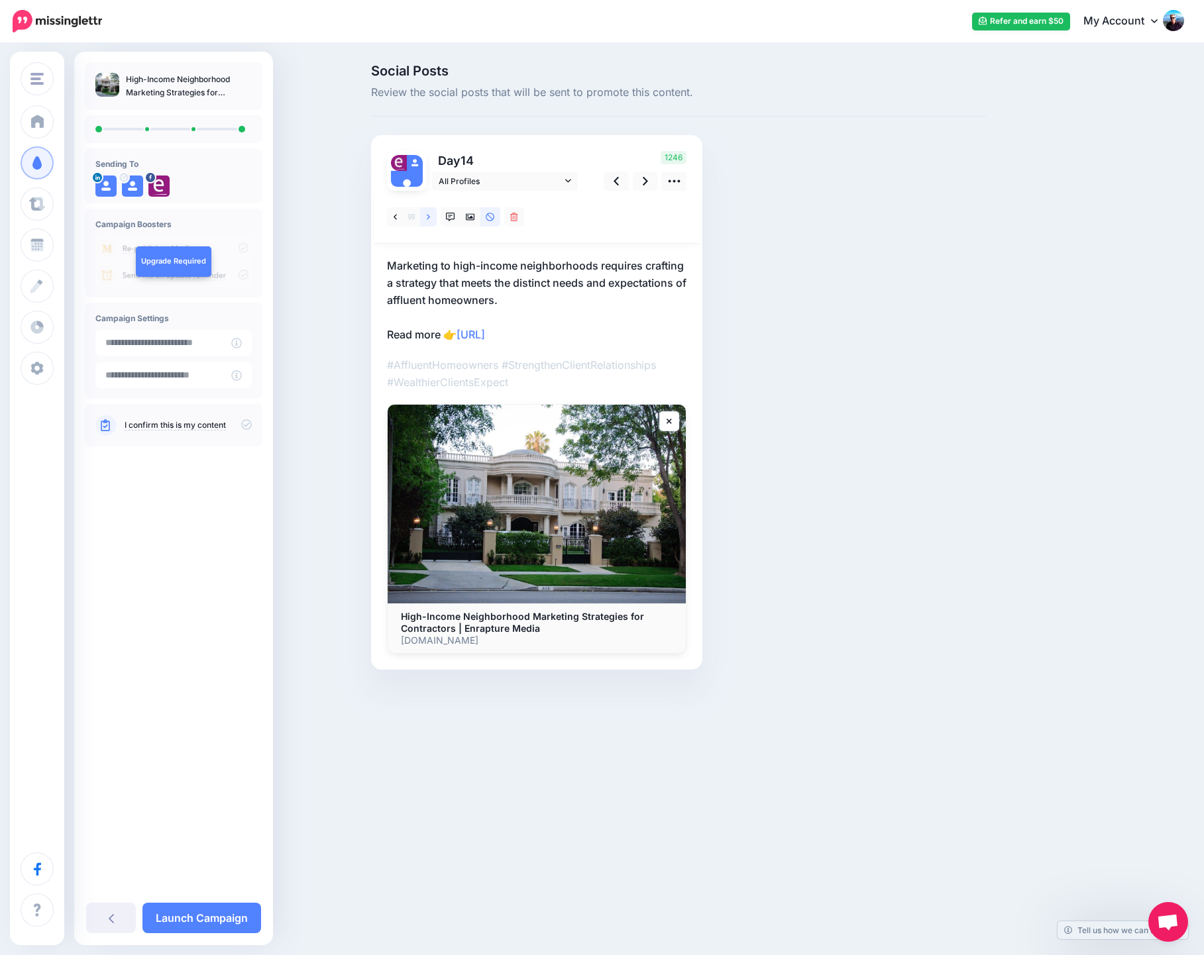
click at [426, 216] on link at bounding box center [428, 216] width 17 height 19
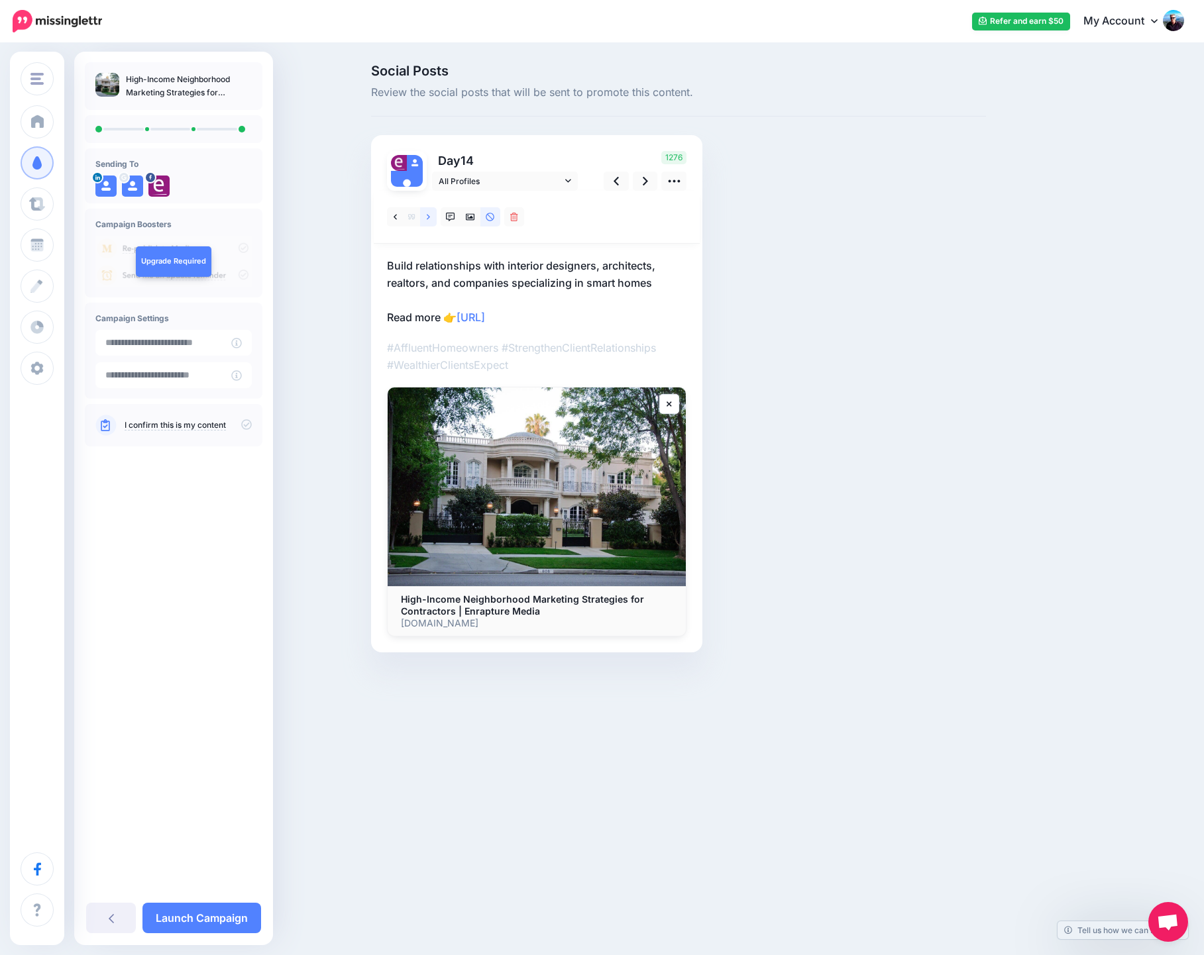
click at [431, 219] on link at bounding box center [428, 216] width 17 height 19
click at [394, 216] on icon at bounding box center [395, 217] width 3 height 9
click at [644, 182] on icon at bounding box center [645, 181] width 5 height 14
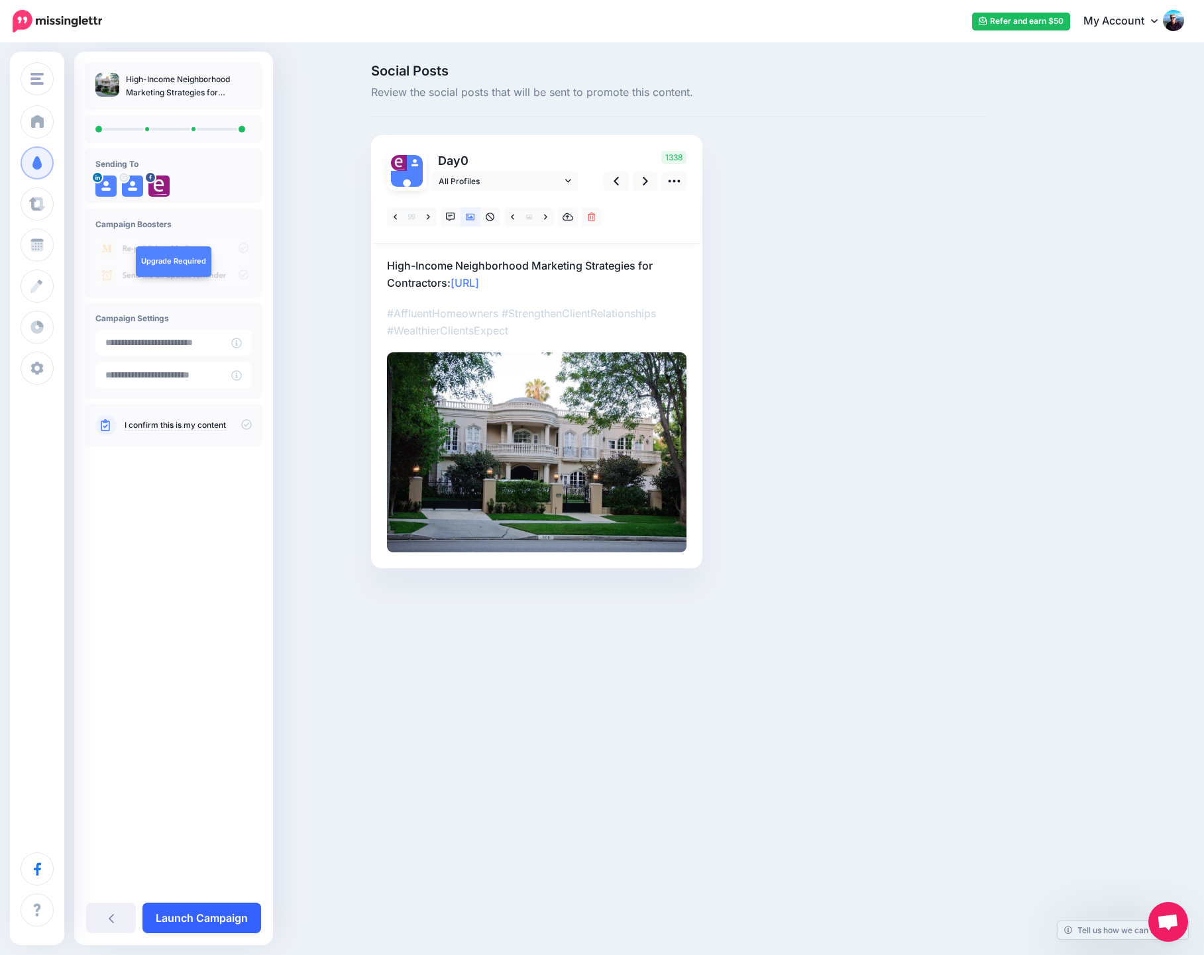
click at [236, 916] on link "Launch Campaign" at bounding box center [201, 918] width 119 height 30
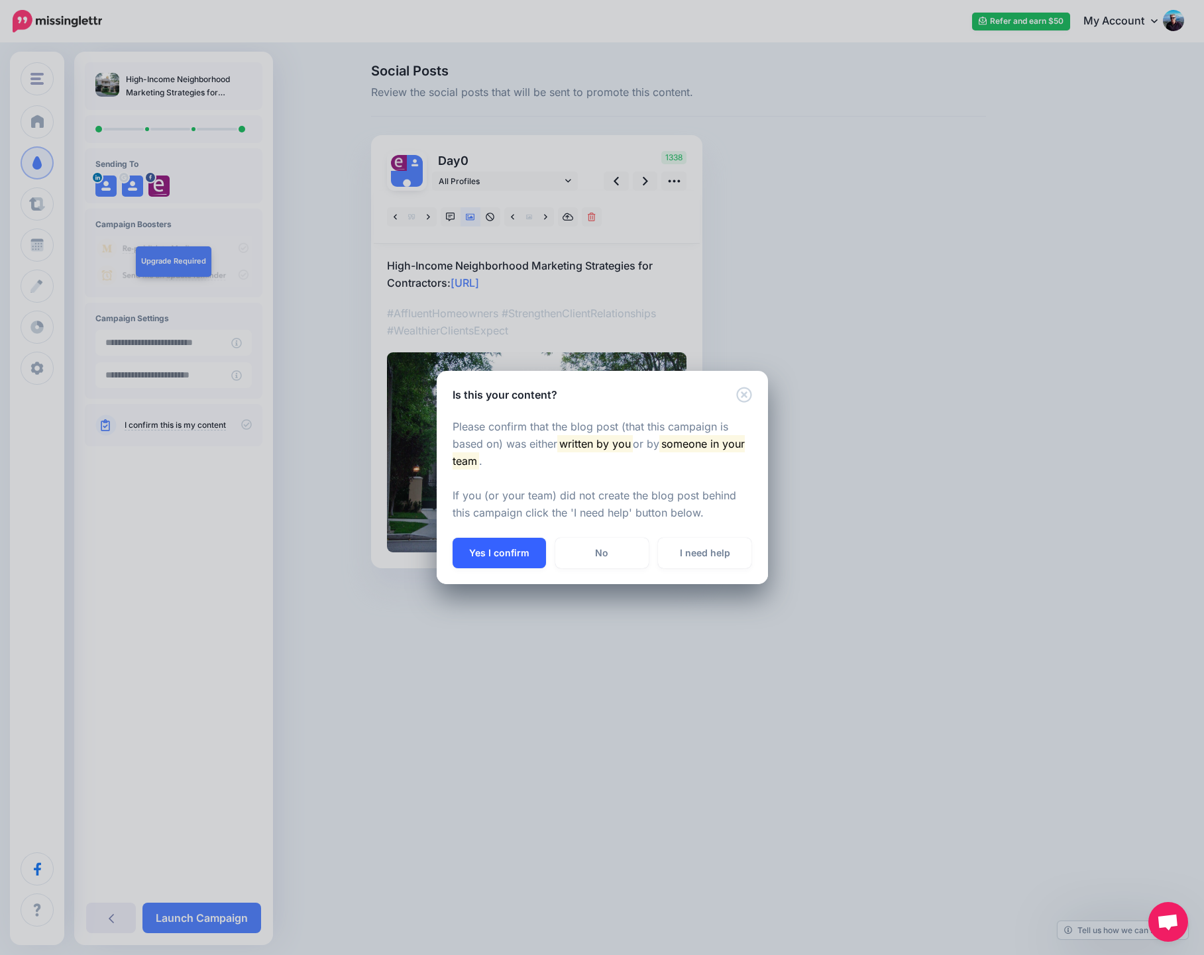
click at [506, 557] on button "Yes I confirm" at bounding box center [499, 553] width 93 height 30
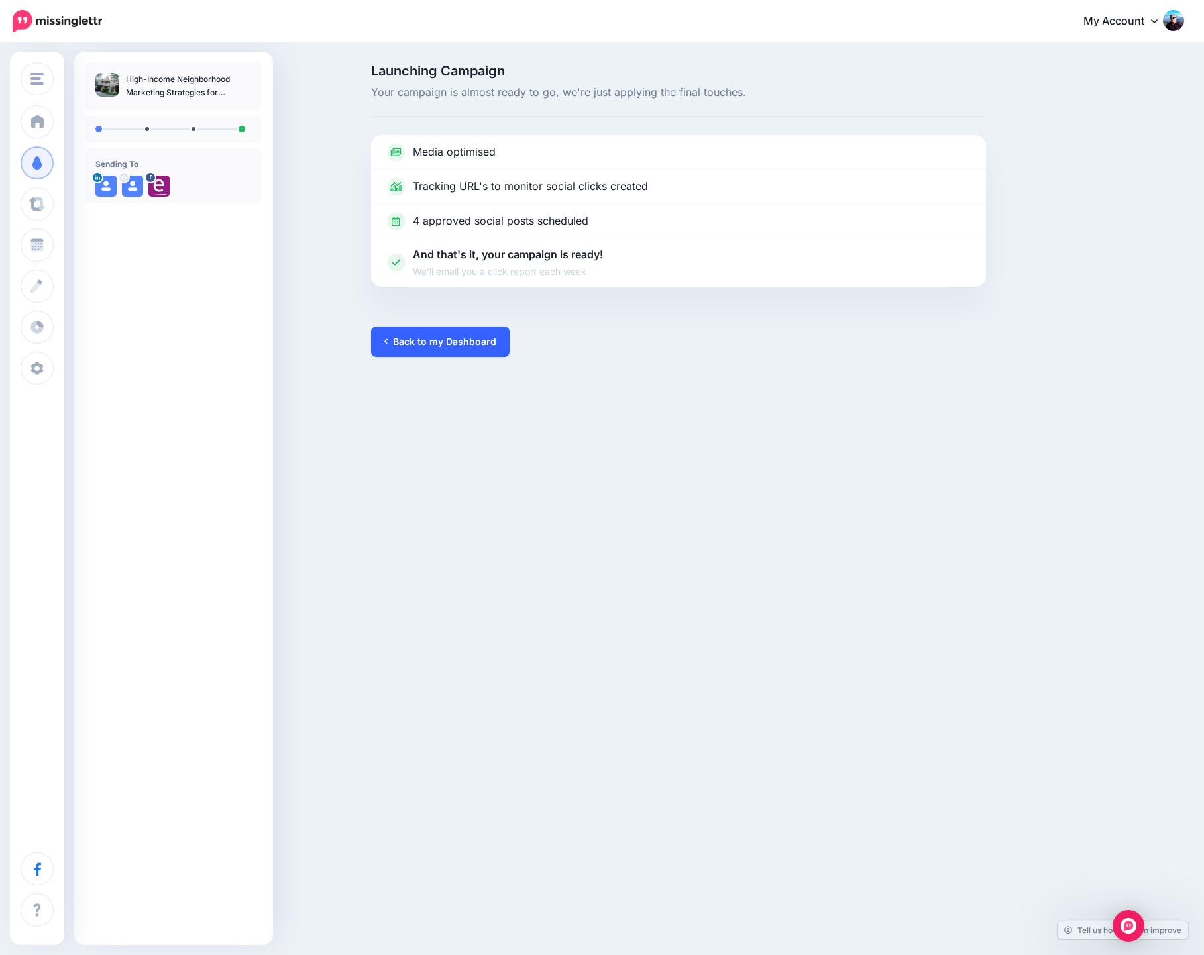
click at [476, 337] on link "Back to my Dashboard" at bounding box center [440, 342] width 138 height 30
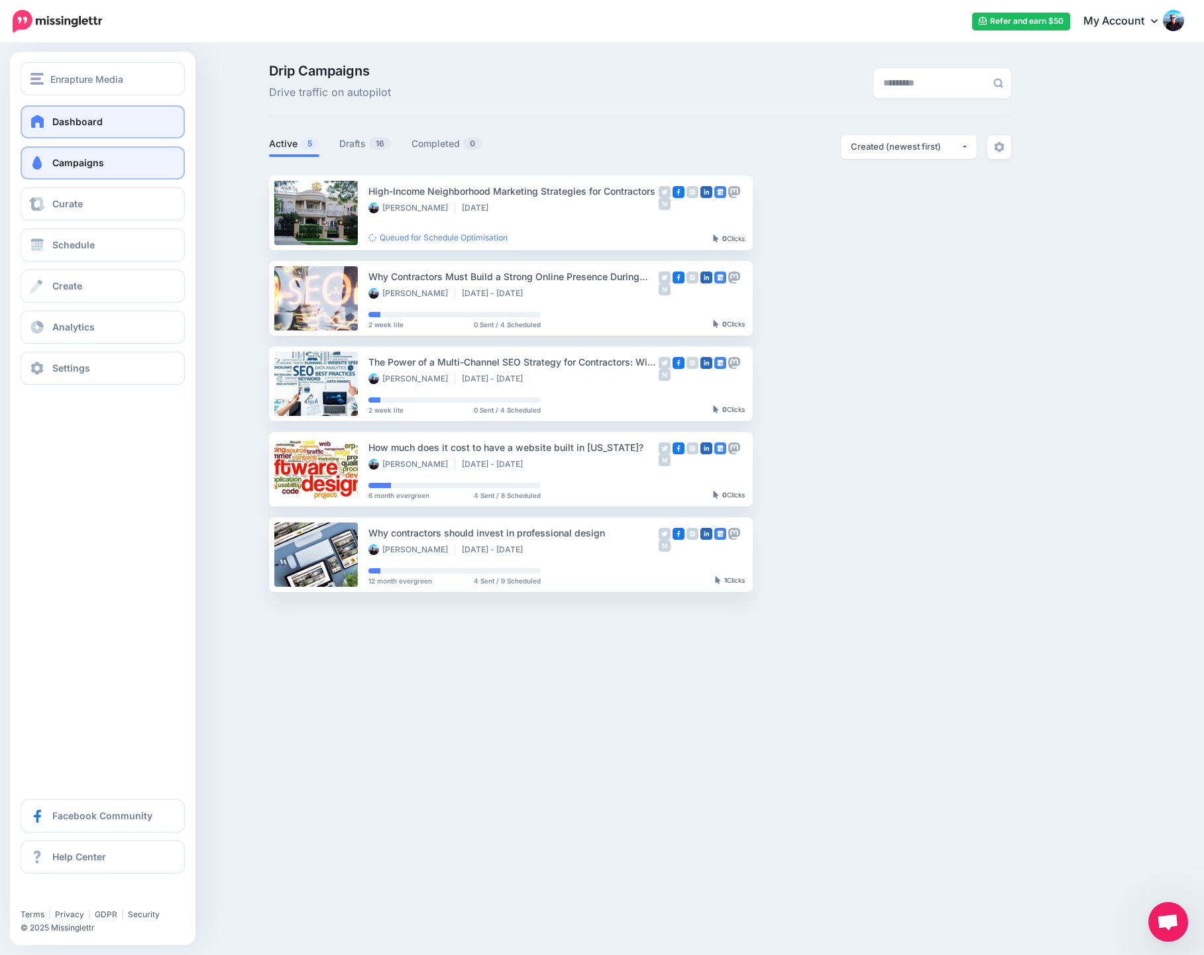
click at [83, 121] on span "Dashboard" at bounding box center [77, 121] width 50 height 11
